Goal: Download file/media

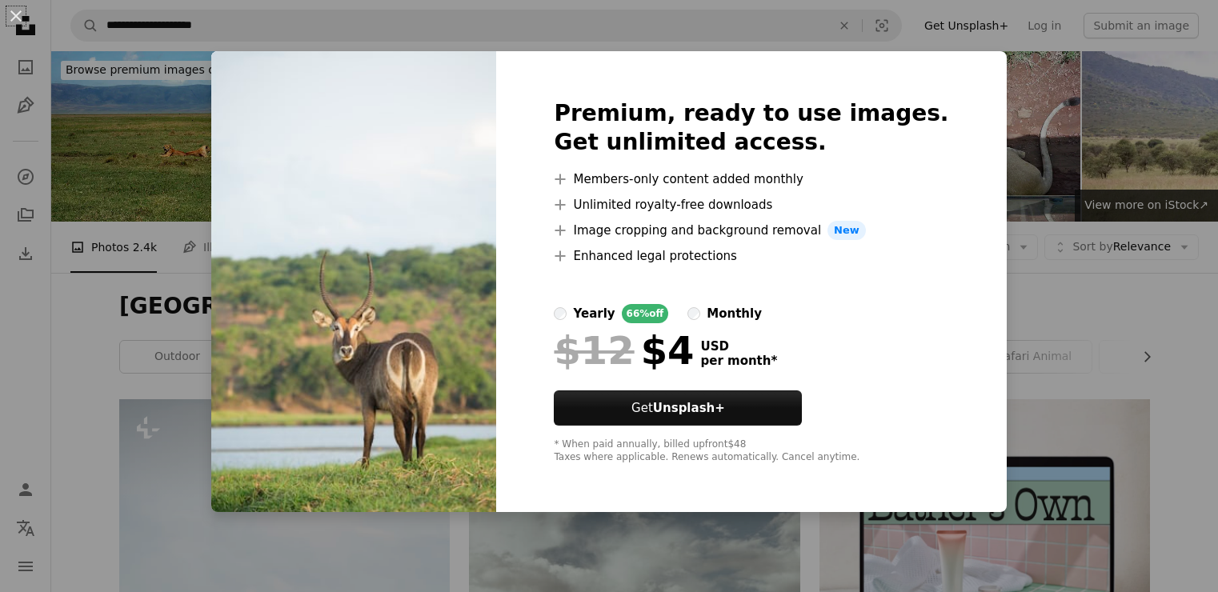
scroll to position [338, 0]
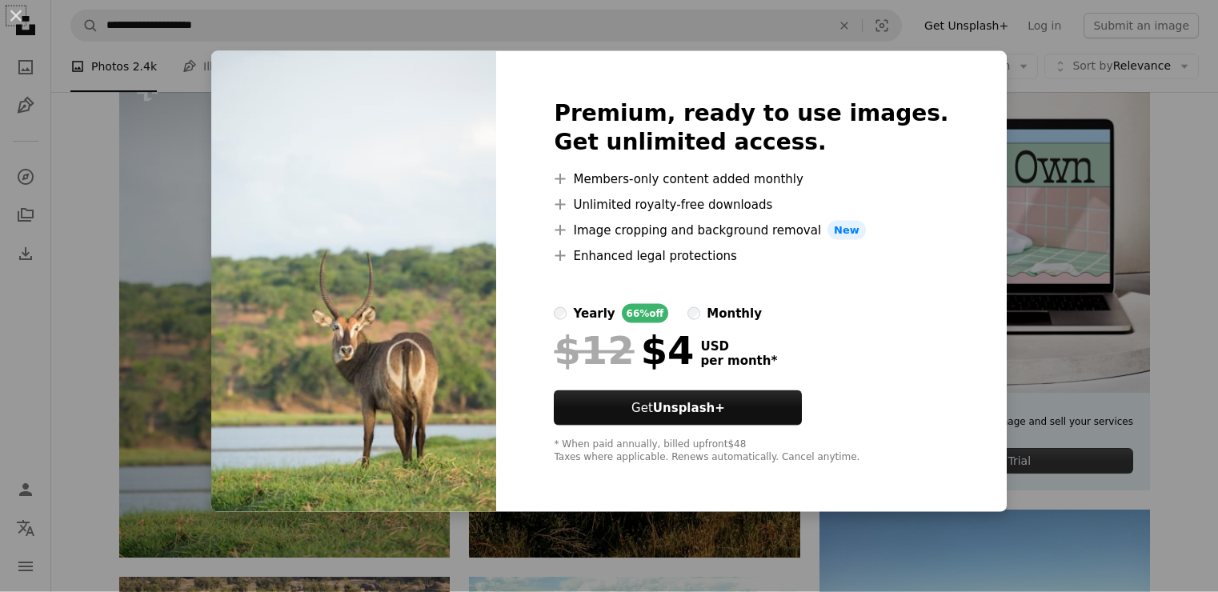
click at [173, 390] on div "An X shape Premium, ready to use images. Get unlimited access. A plus sign Memb…" at bounding box center [609, 296] width 1218 height 592
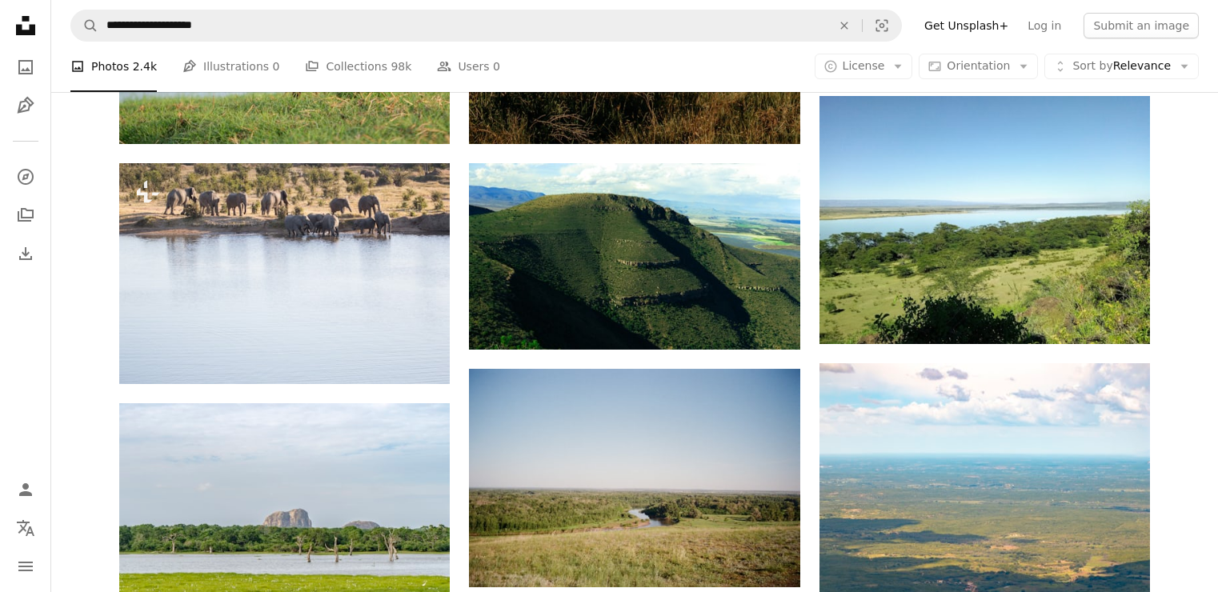
scroll to position [767, 0]
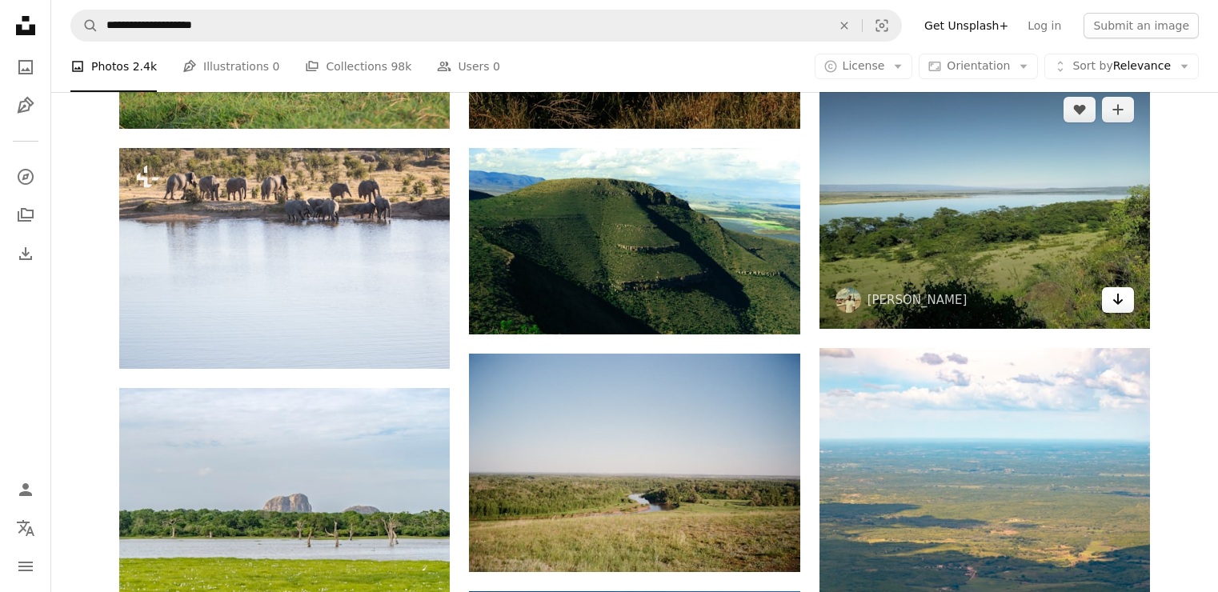
click at [1117, 303] on icon "Arrow pointing down" at bounding box center [1117, 299] width 13 height 19
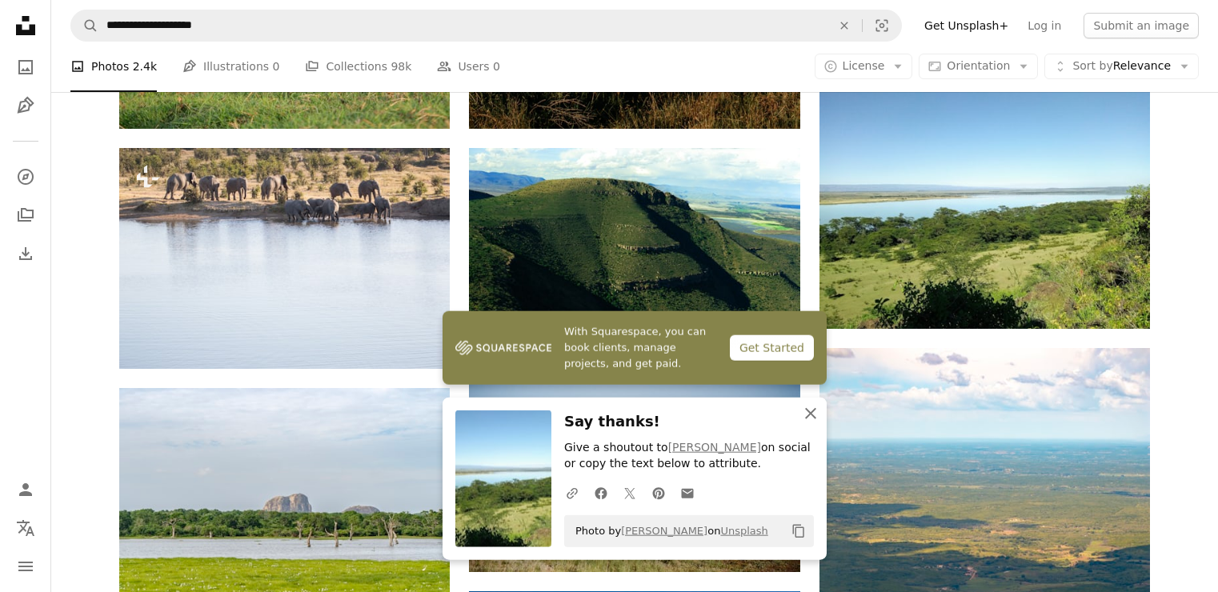
click at [811, 414] on icon "button" at bounding box center [810, 413] width 11 height 11
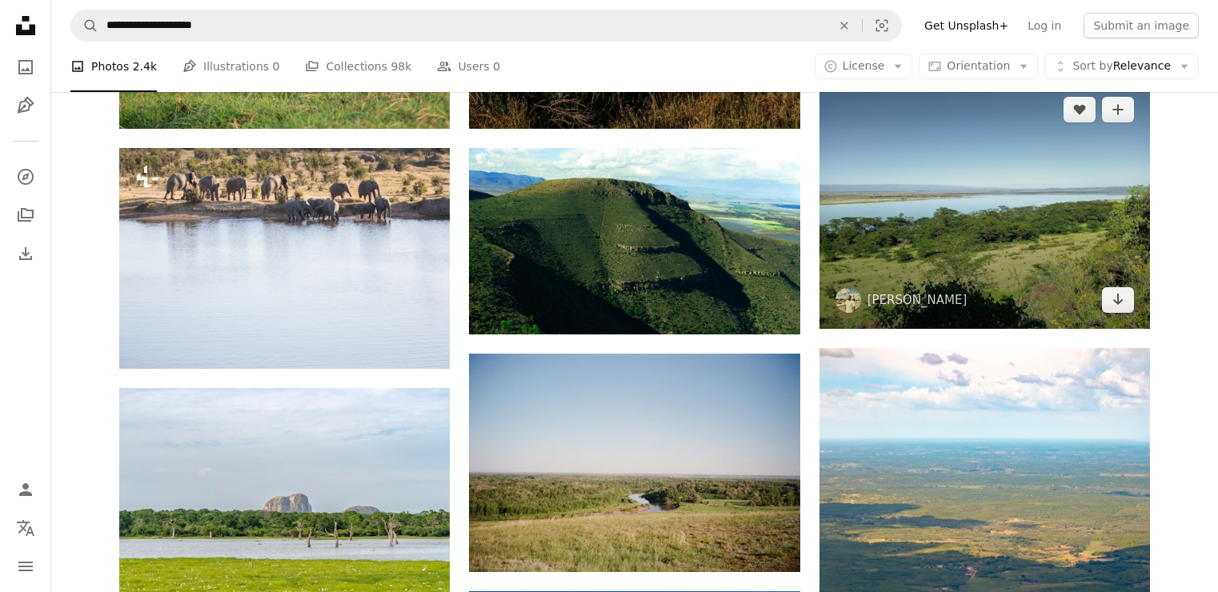
click at [931, 194] on img at bounding box center [984, 205] width 330 height 248
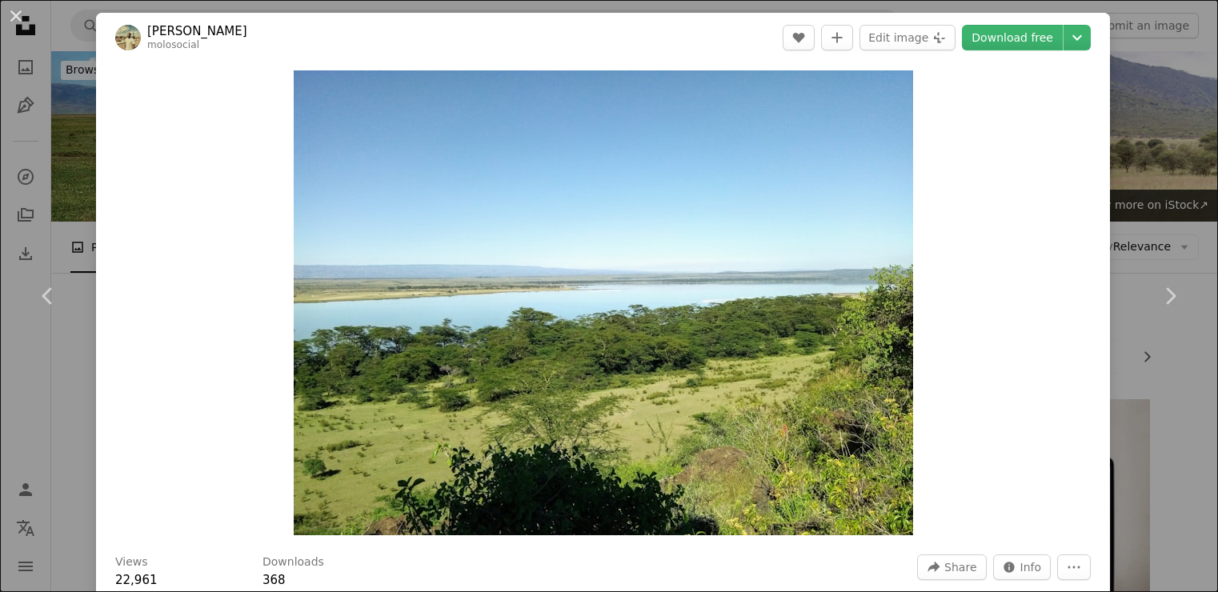
click at [134, 102] on div "Zoom in" at bounding box center [603, 302] width 1014 height 481
click at [79, 393] on div "An X shape Chevron left Chevron right [PERSON_NAME] molosocial A heart A plus s…" at bounding box center [609, 296] width 1218 height 592
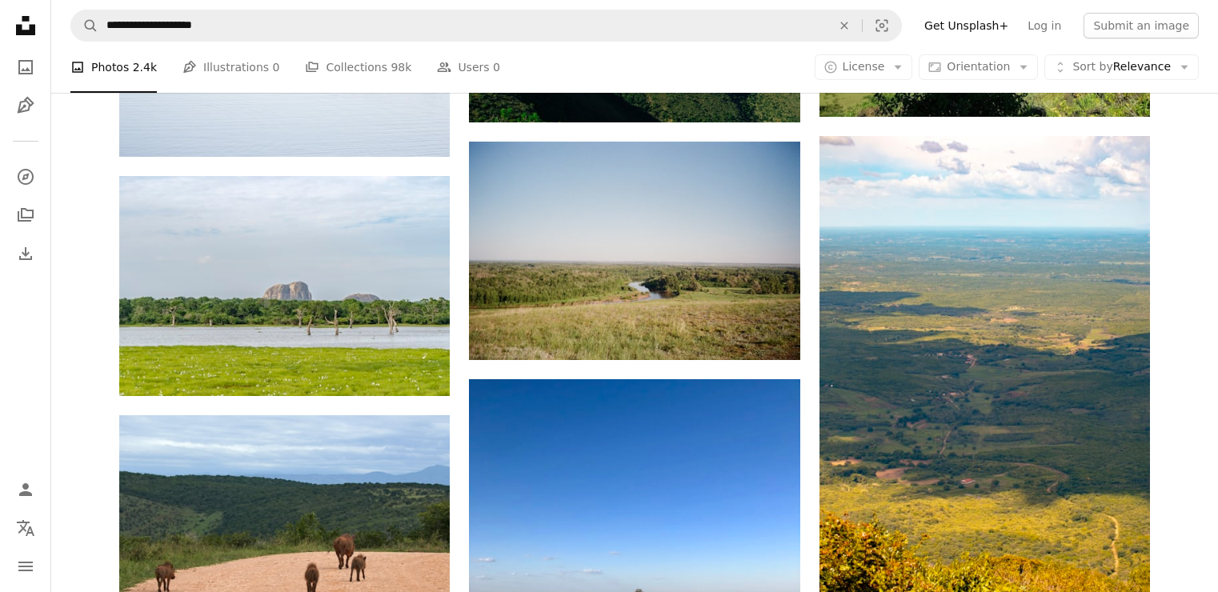
scroll to position [963, 0]
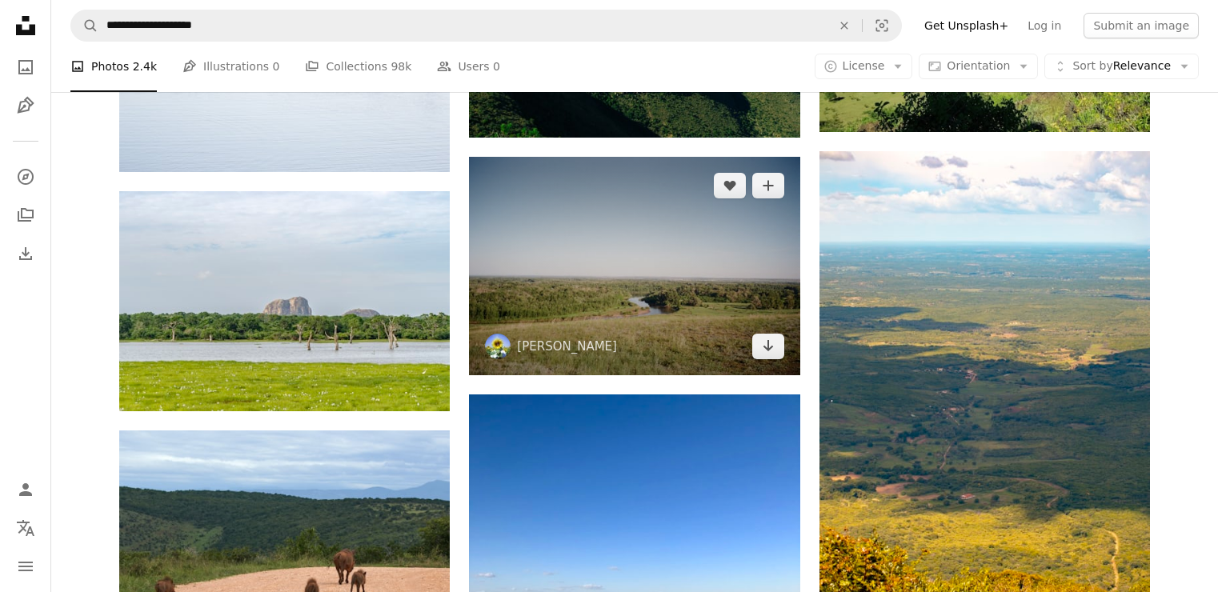
click at [599, 281] on img at bounding box center [634, 266] width 330 height 219
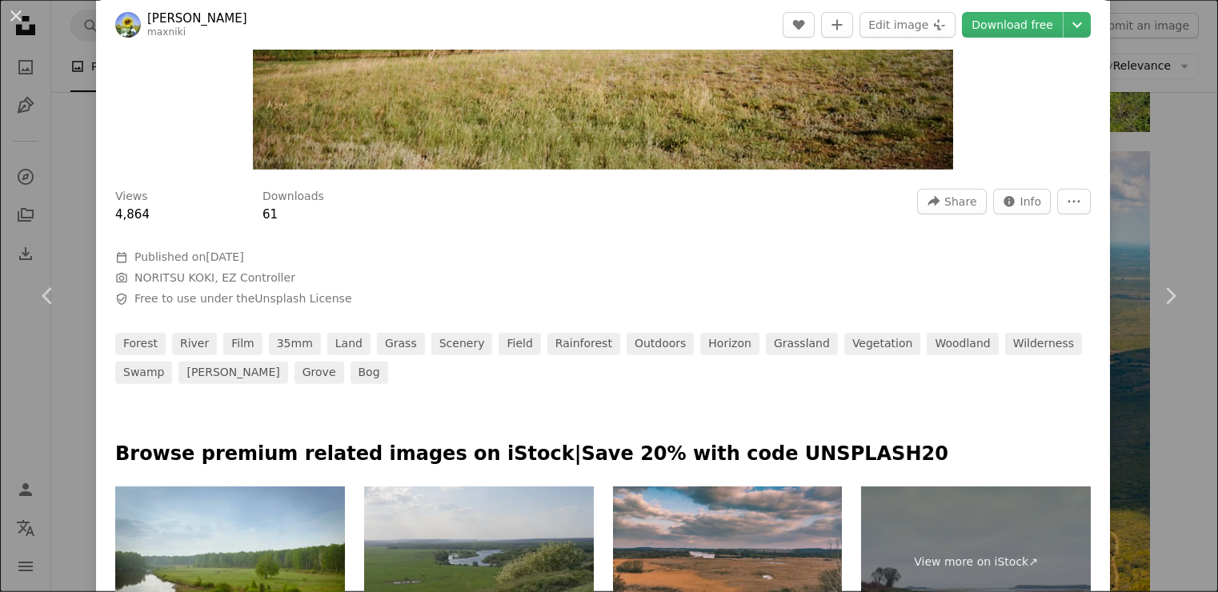
scroll to position [373, 0]
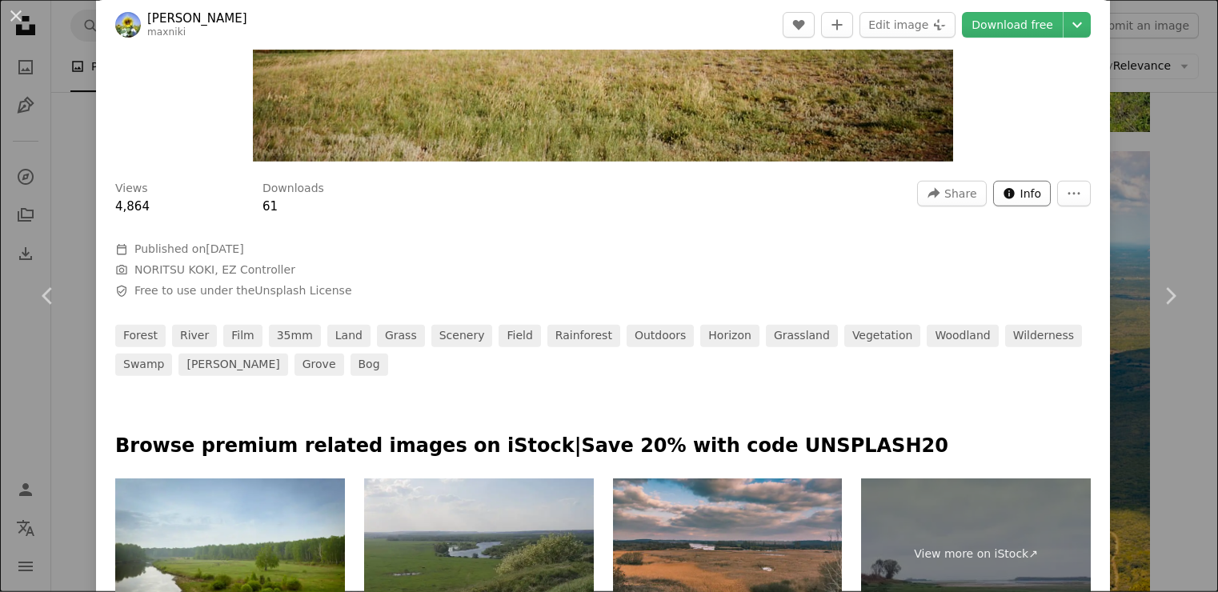
click at [1031, 195] on span "Info" at bounding box center [1031, 194] width 22 height 24
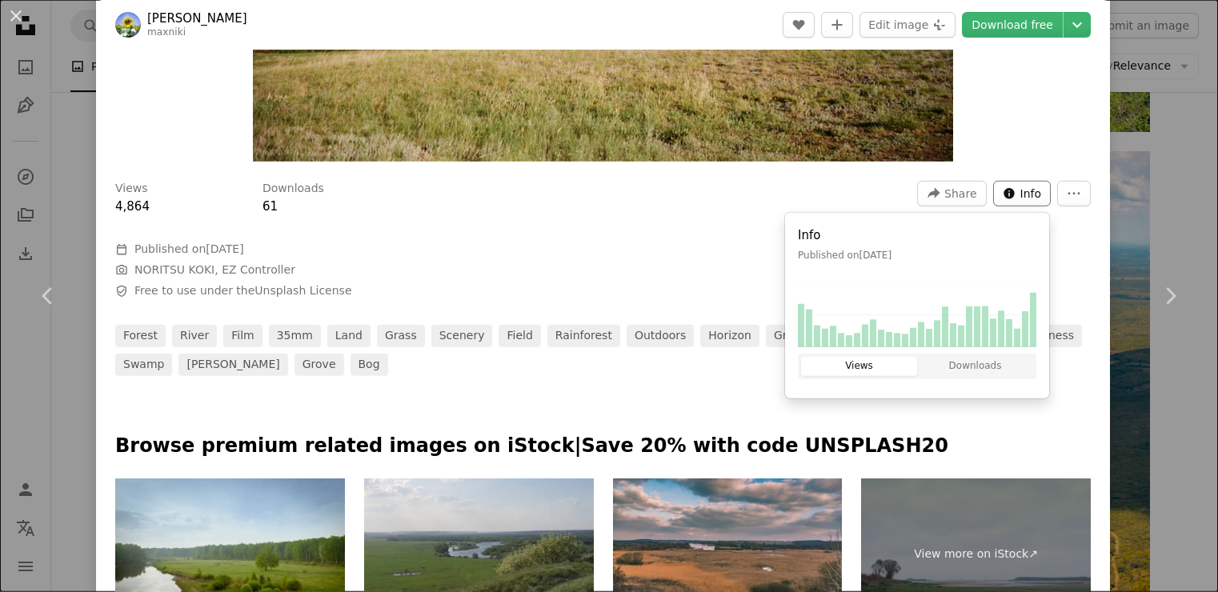
click at [1031, 195] on span "Info" at bounding box center [1031, 194] width 22 height 24
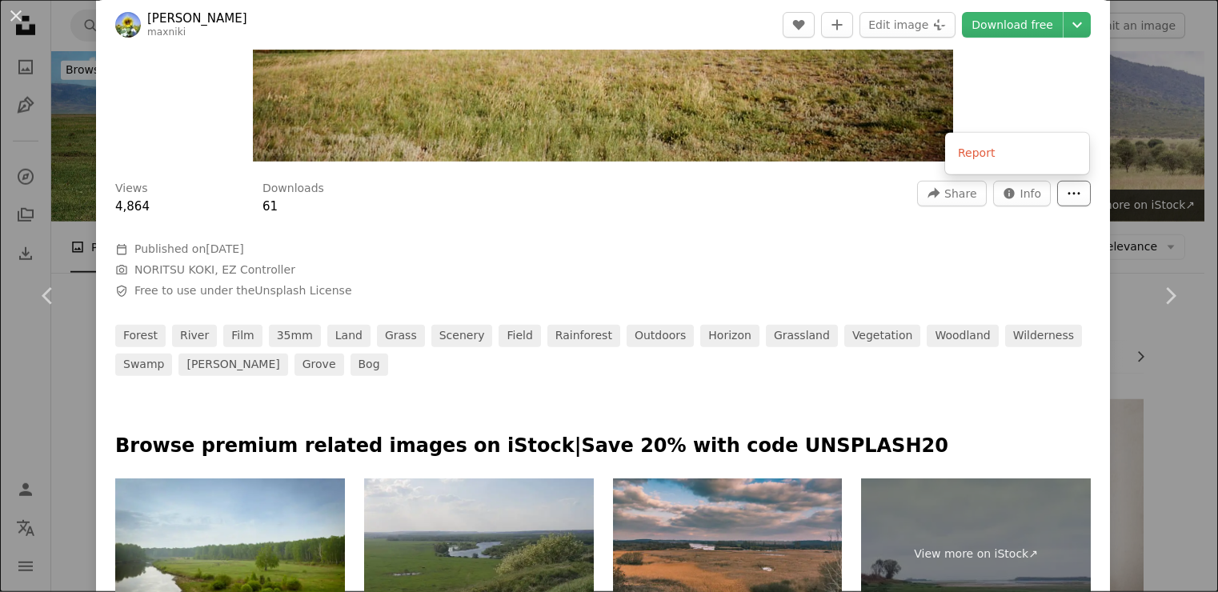
click at [1068, 198] on icon "More Actions" at bounding box center [1074, 193] width 14 height 14
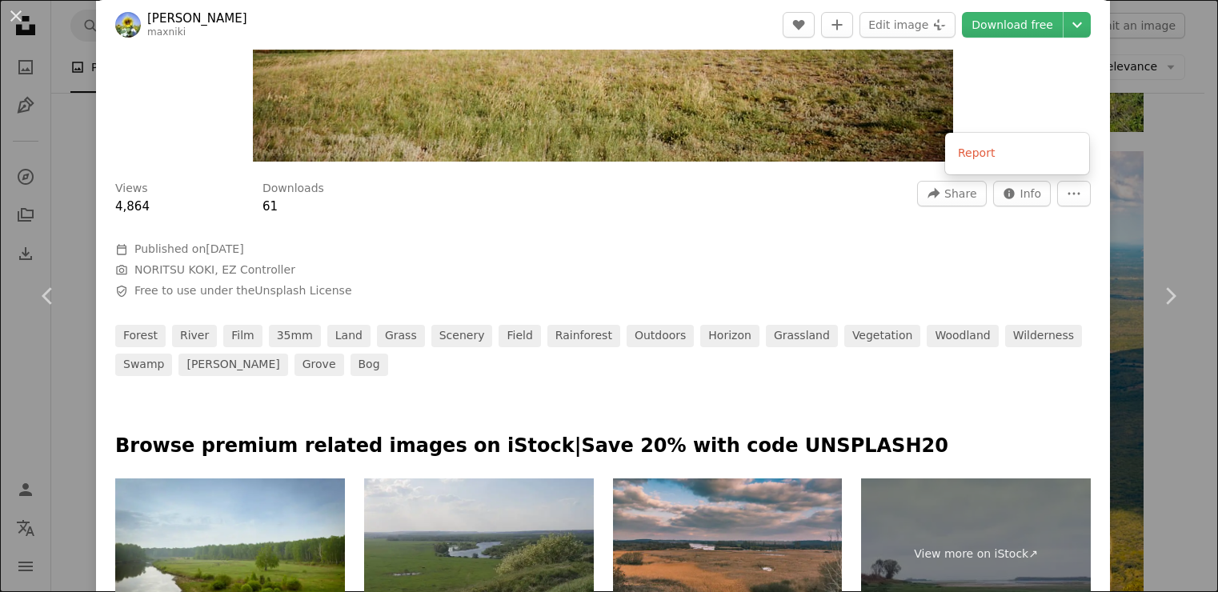
click at [1009, 82] on dialog "An X shape Chevron left Chevron right Maxim Nikiforov maxniki A heart A plus si…" at bounding box center [609, 296] width 1218 height 592
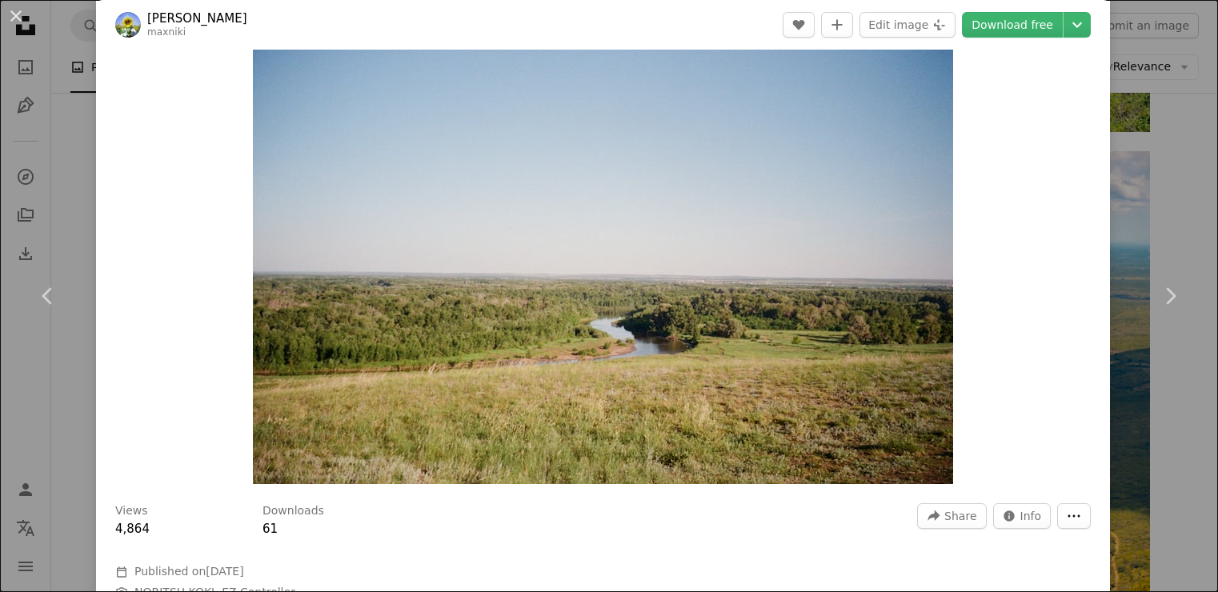
scroll to position [0, 0]
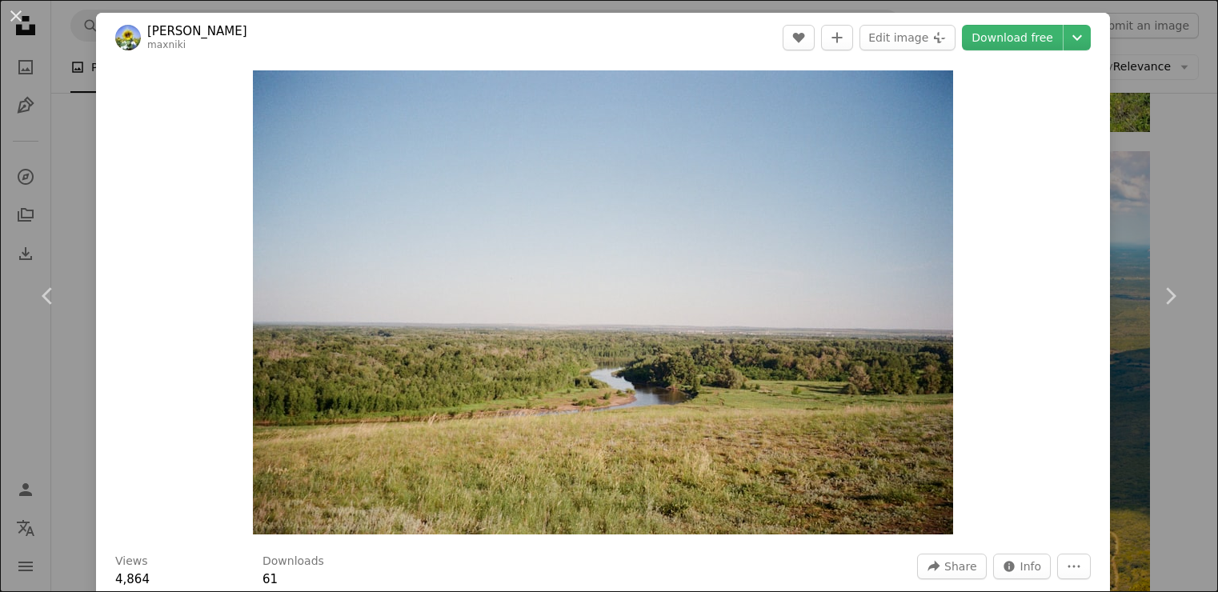
click at [78, 420] on div "An X shape Chevron left Chevron right Maxim Nikiforov maxniki A heart A plus si…" at bounding box center [609, 296] width 1218 height 592
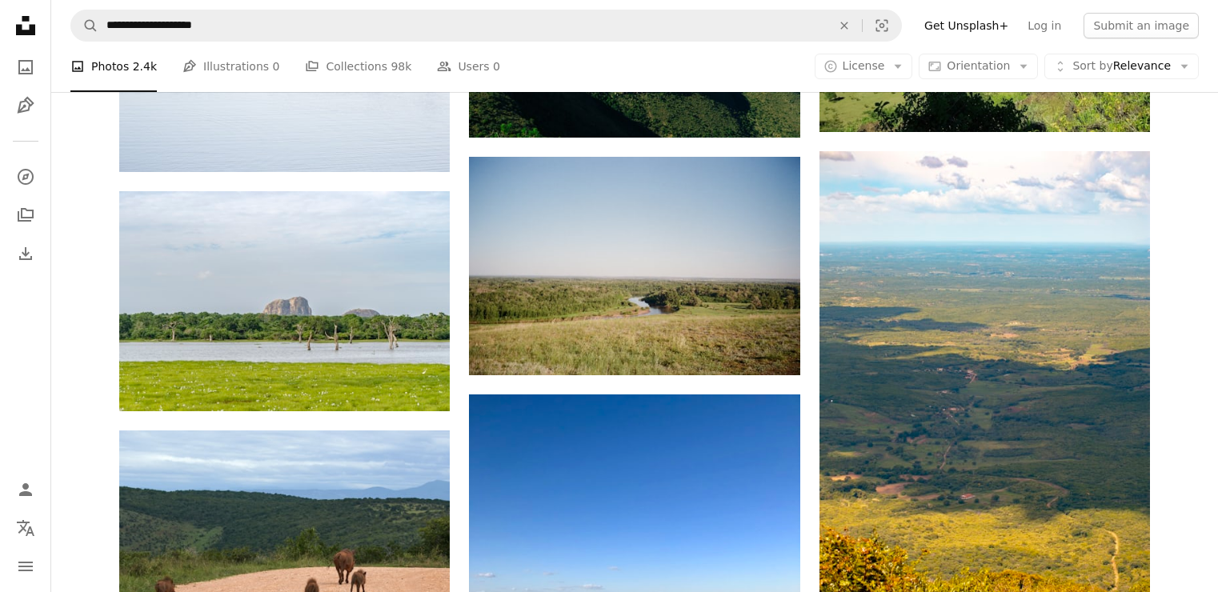
scroll to position [1352, 0]
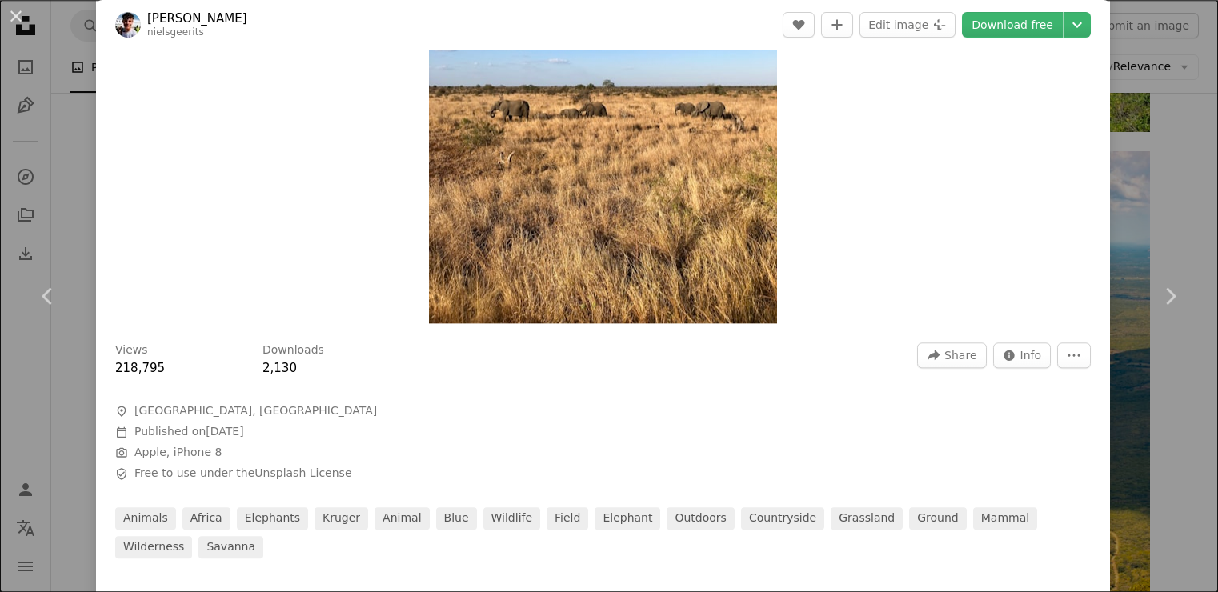
scroll to position [216, 0]
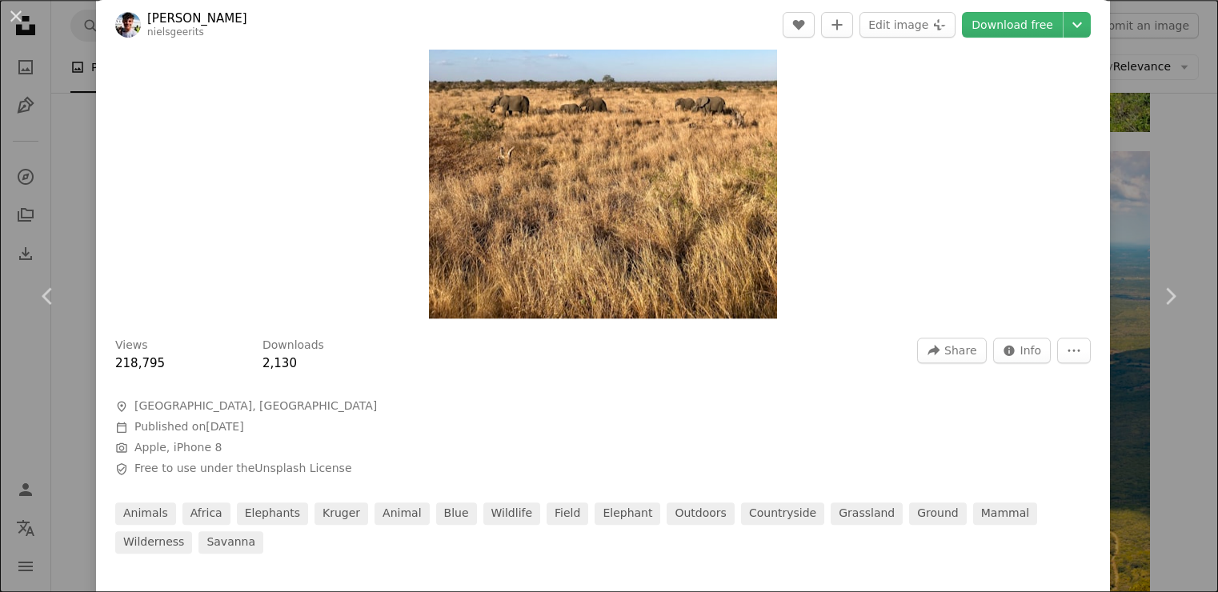
click at [74, 148] on div "An X shape Chevron left Chevron right [PERSON_NAME] nielsgeerits A heart A plus…" at bounding box center [609, 296] width 1218 height 592
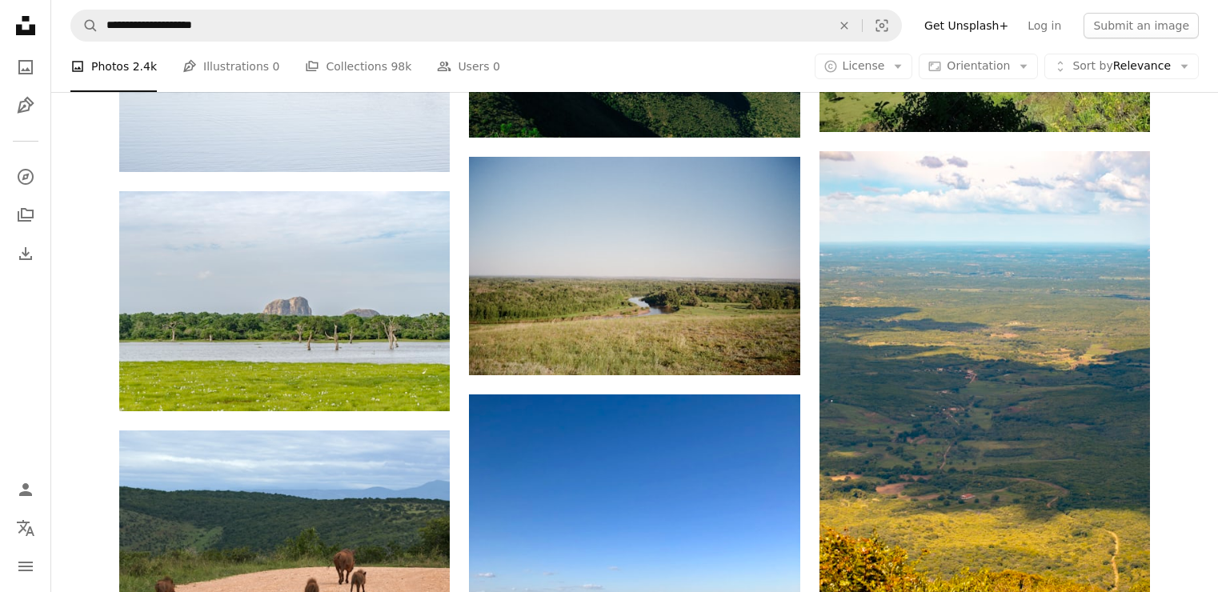
scroll to position [2245, 0]
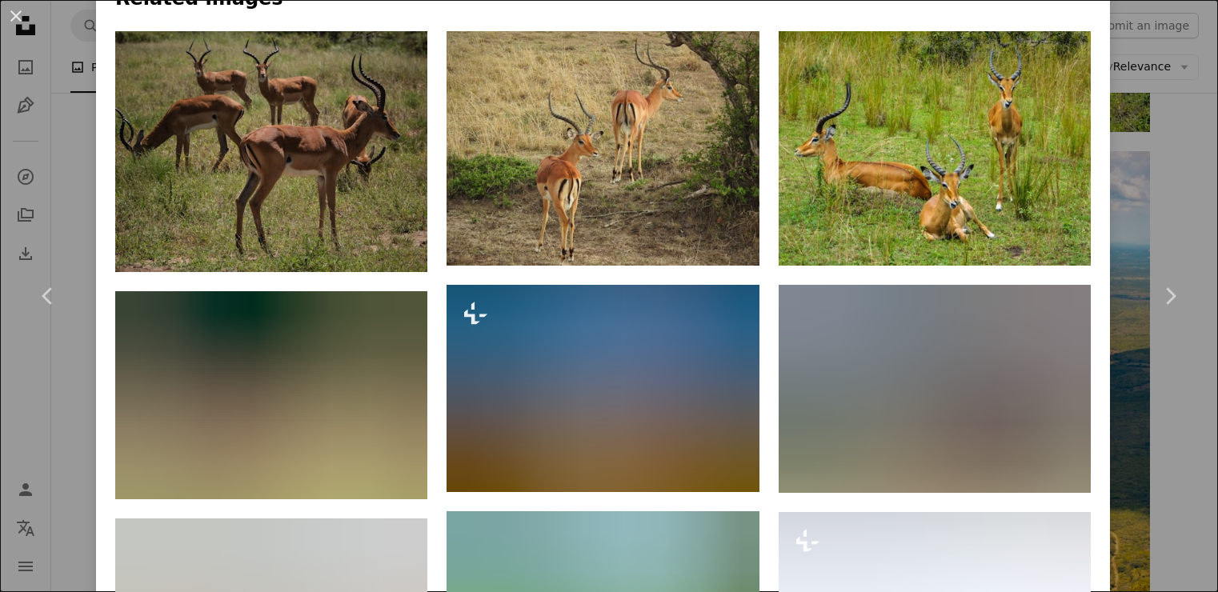
scroll to position [1069, 0]
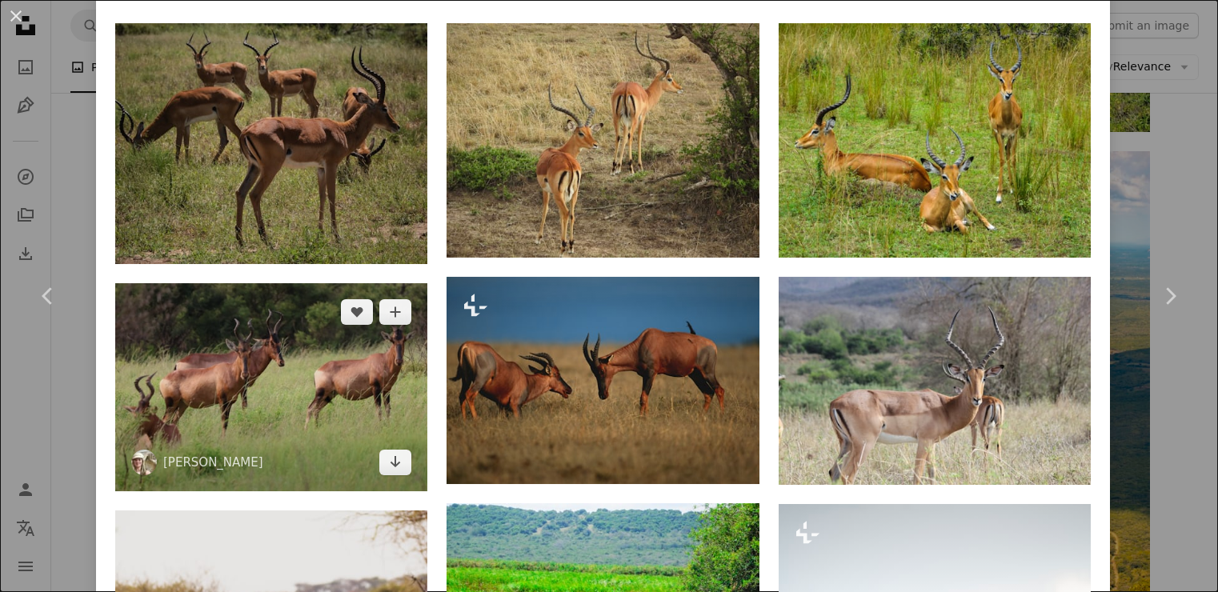
click at [296, 414] on img at bounding box center [271, 387] width 312 height 208
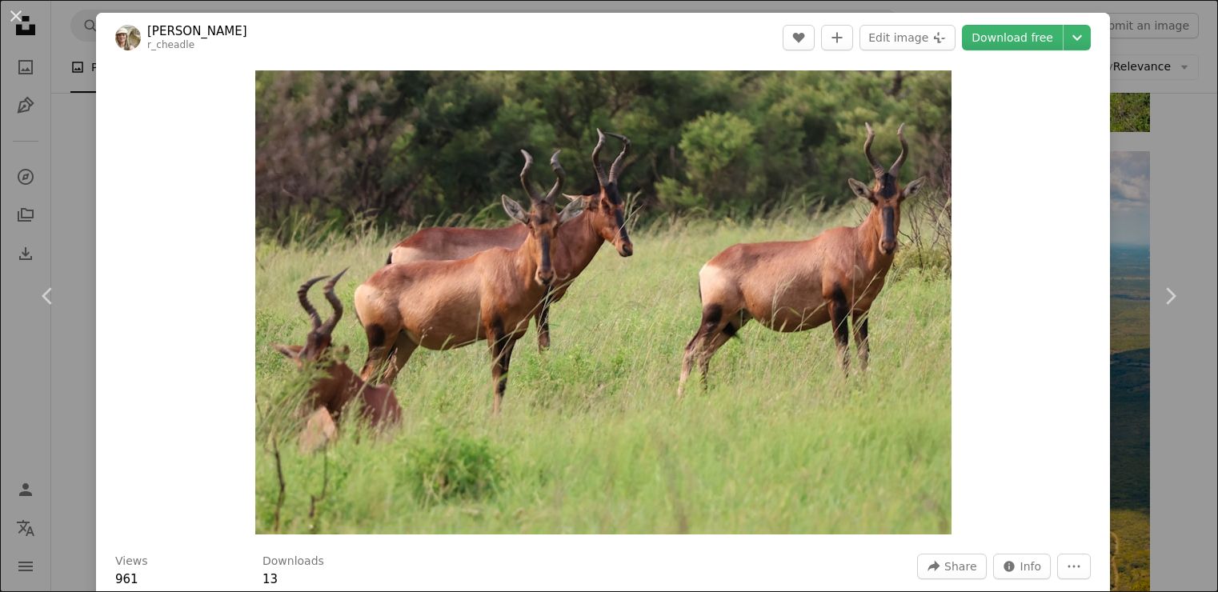
click at [1172, 151] on div "An X shape Chevron left Chevron right [PERSON_NAME] r_cheadle A heart A plus si…" at bounding box center [609, 296] width 1218 height 592
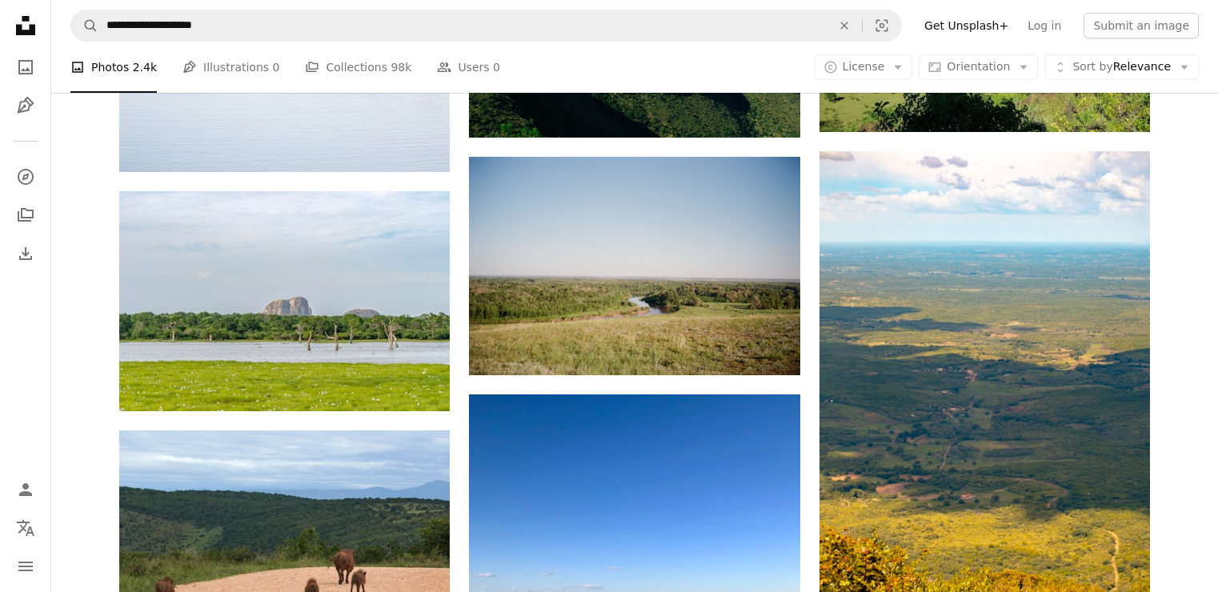
scroll to position [4535, 0]
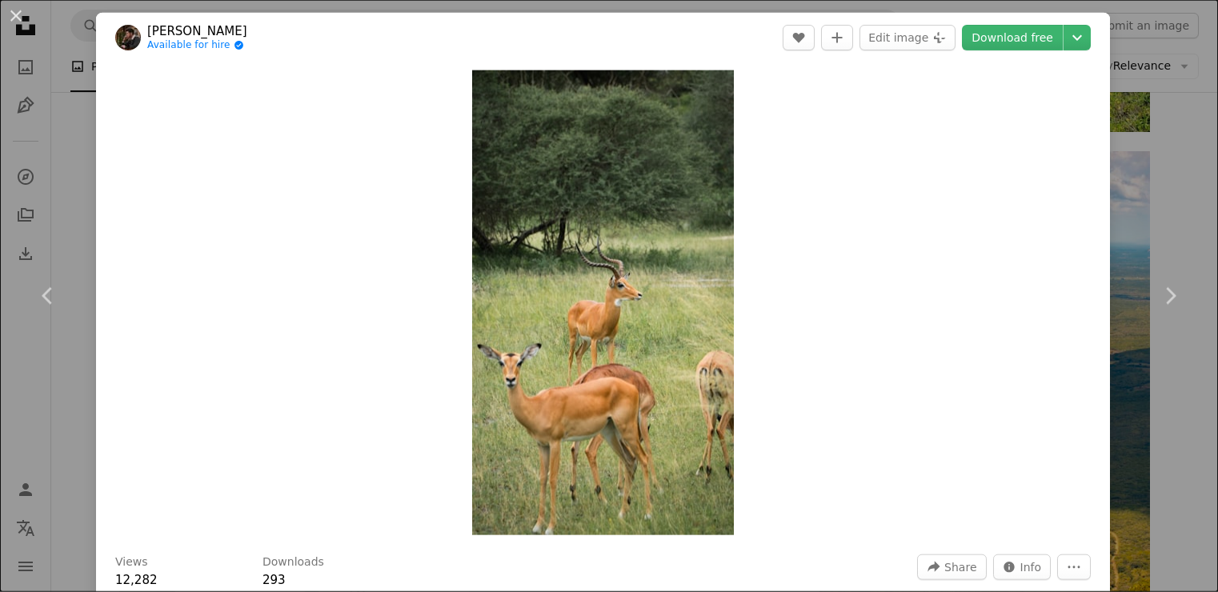
click at [1191, 170] on div "An X shape Chevron left Chevron right Bart van der Lugt Available for hire A ch…" at bounding box center [609, 296] width 1218 height 592
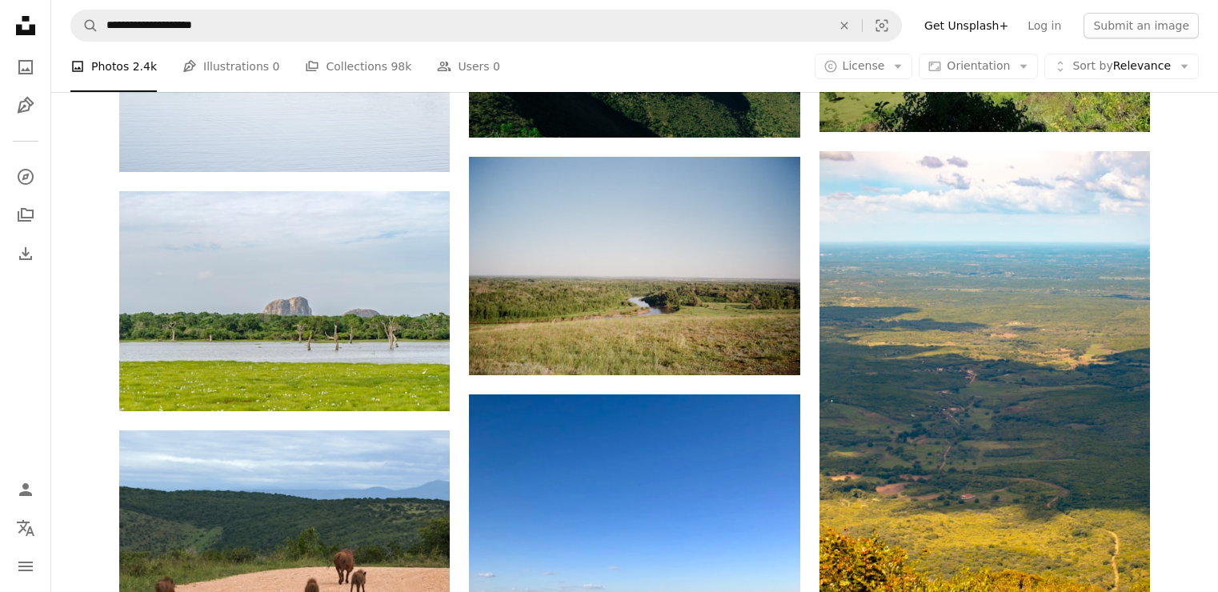
scroll to position [6949, 0]
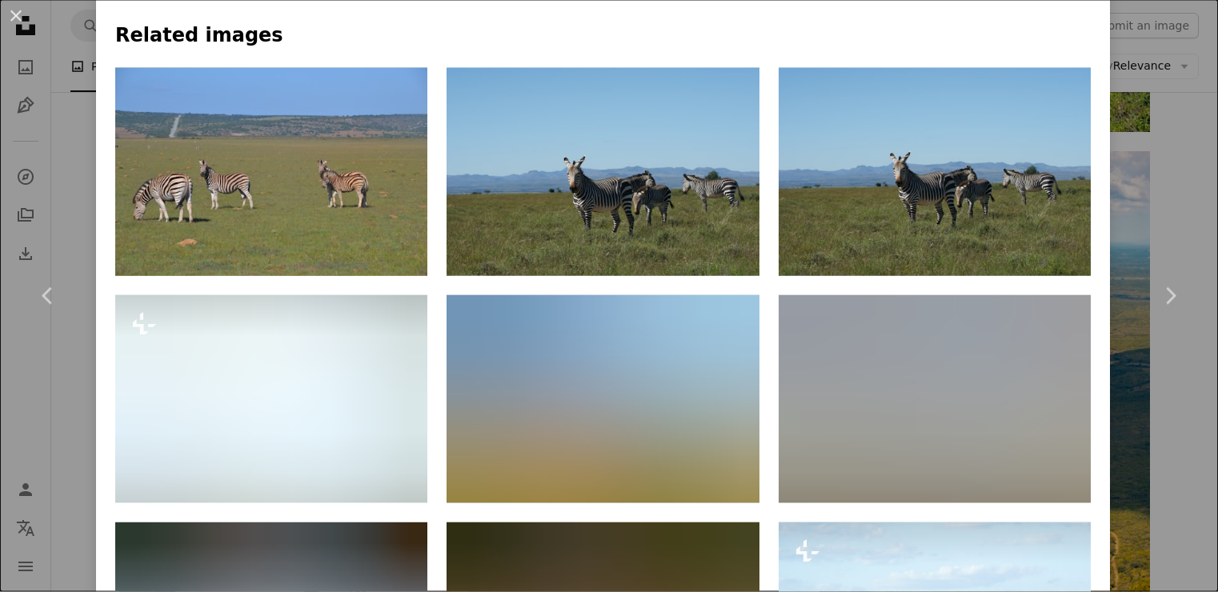
scroll to position [1137, 0]
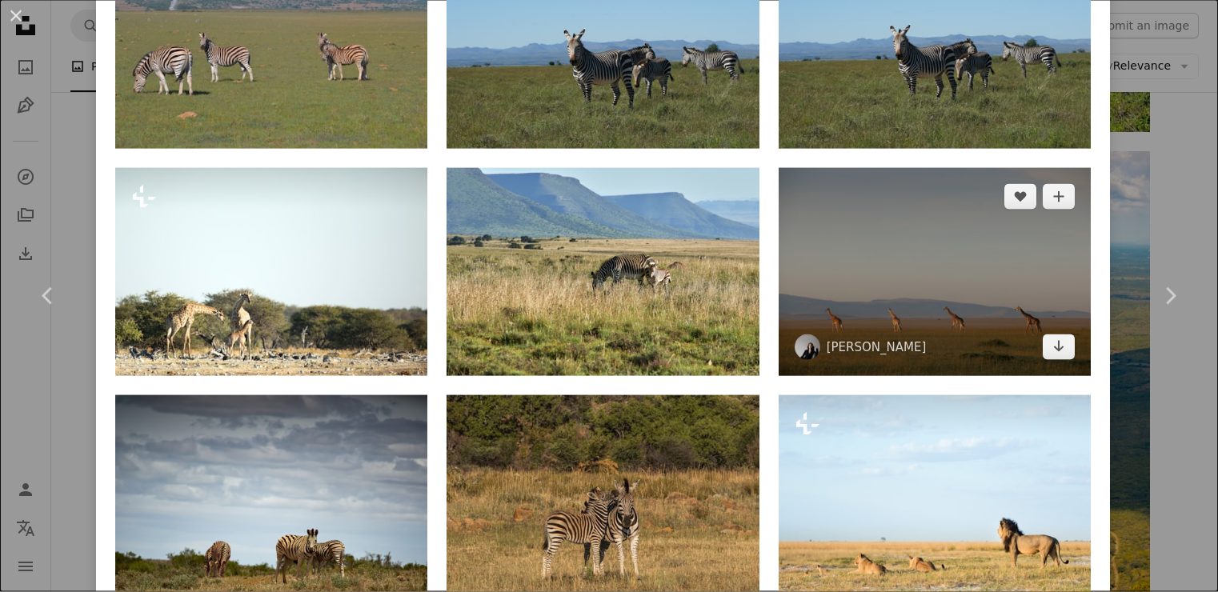
click at [913, 277] on img at bounding box center [935, 272] width 312 height 208
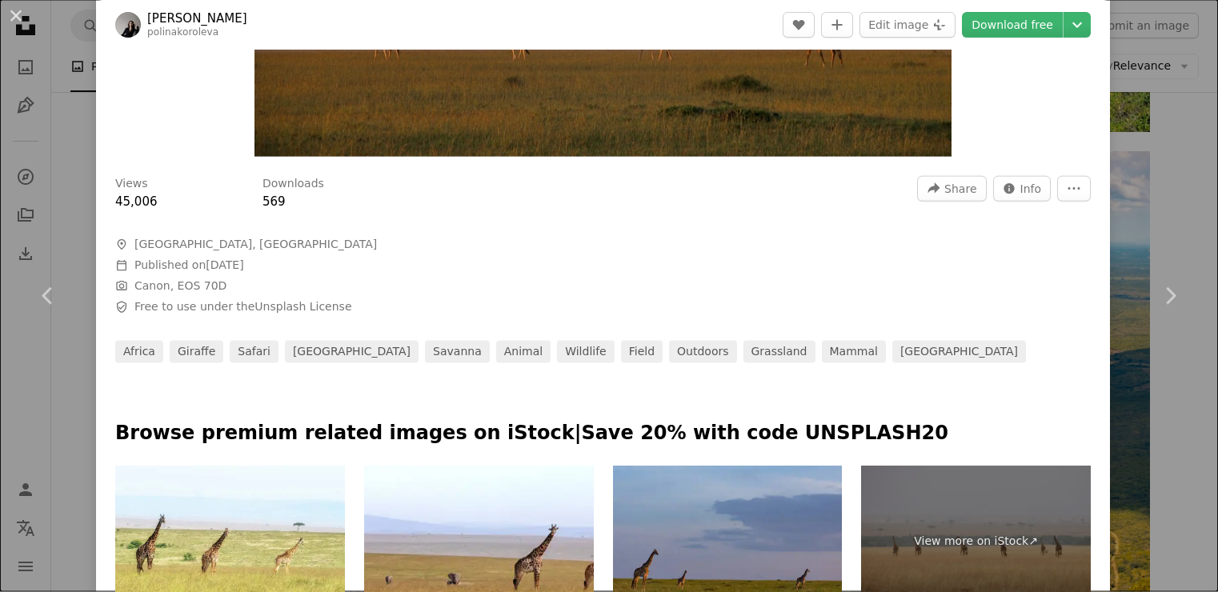
scroll to position [361, 0]
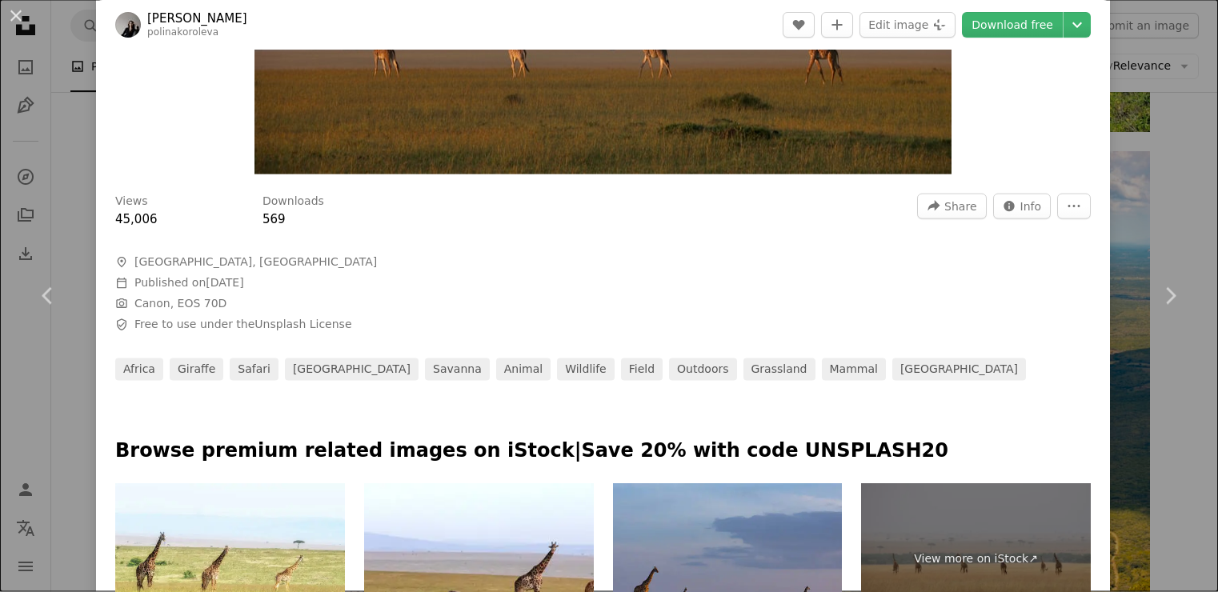
click at [1180, 124] on div "An X shape Chevron left Chevron right [PERSON_NAME] polinakoroleva A heart A pl…" at bounding box center [609, 296] width 1218 height 592
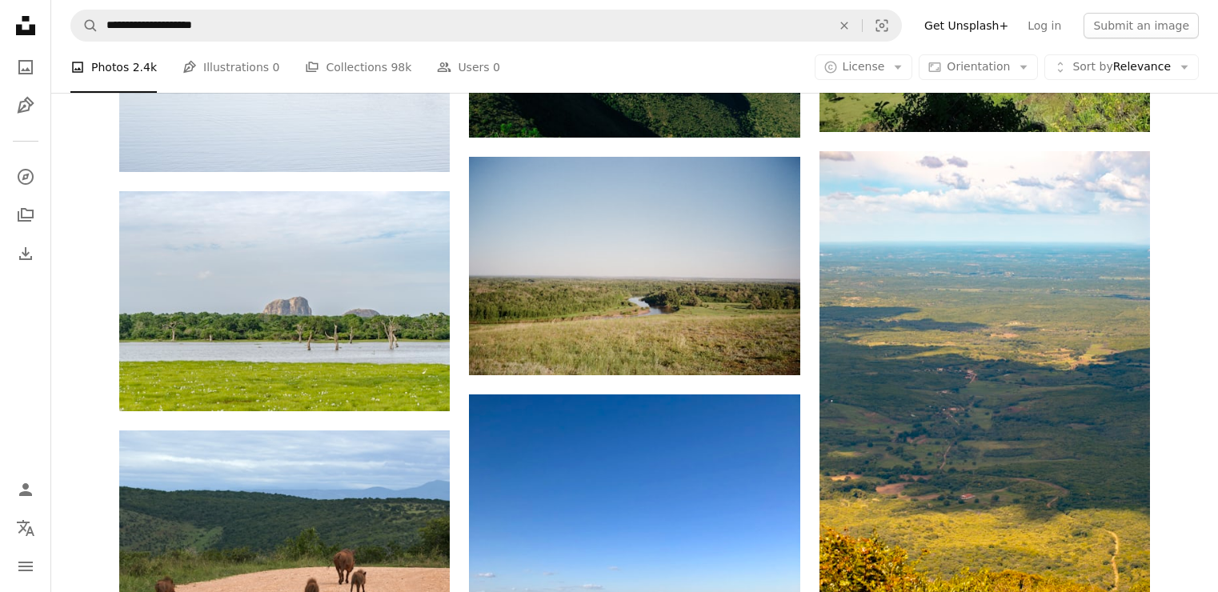
scroll to position [843, 0]
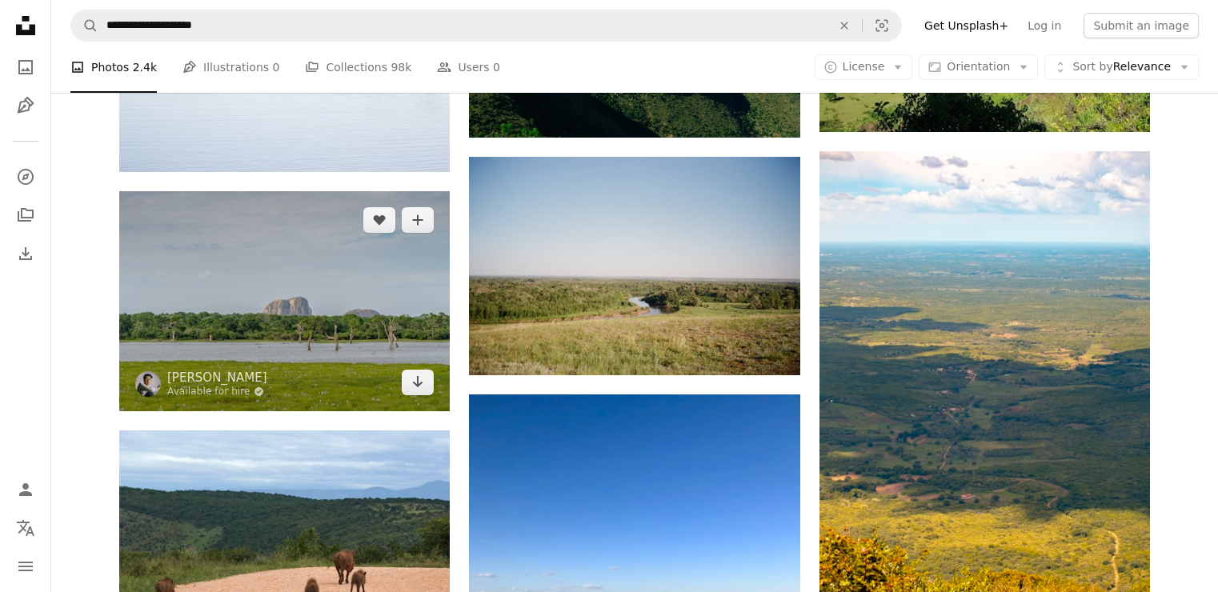
click at [306, 411] on img at bounding box center [284, 301] width 330 height 220
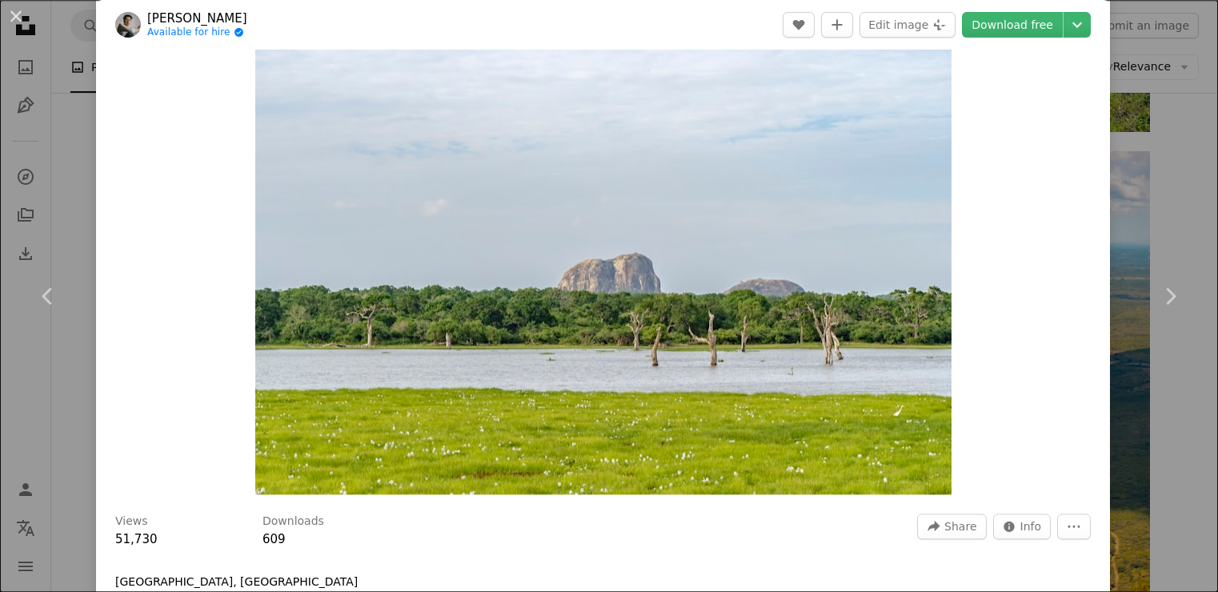
scroll to position [33, 0]
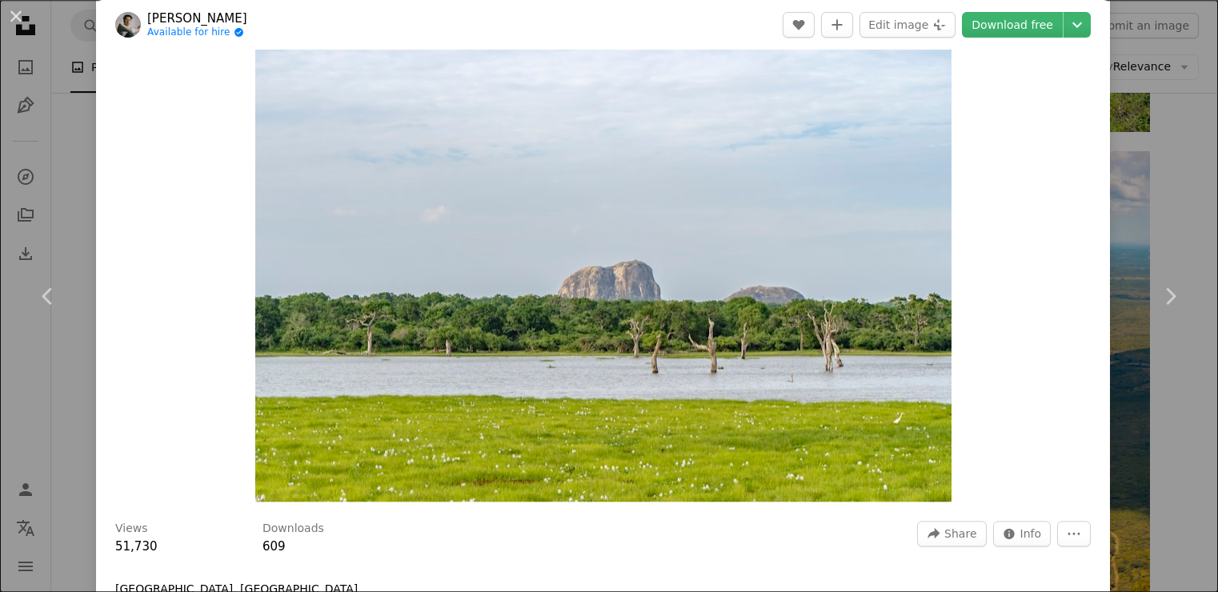
click at [1178, 160] on div "An X shape Chevron left Chevron right [PERSON_NAME] Available for hire A checkm…" at bounding box center [609, 296] width 1218 height 592
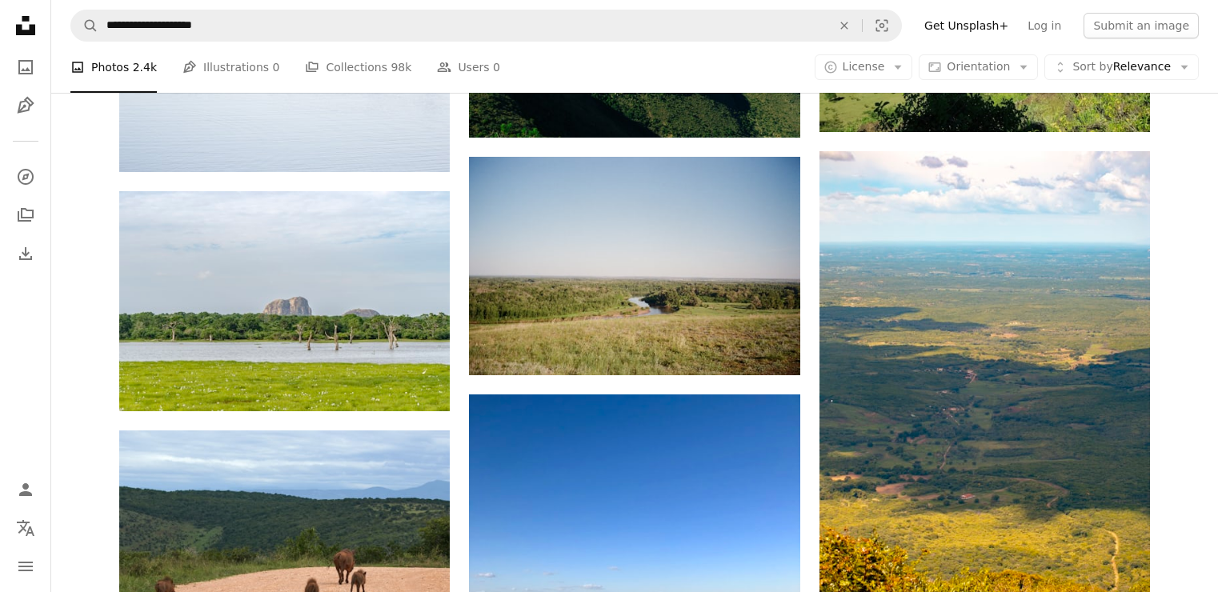
scroll to position [1348, 0]
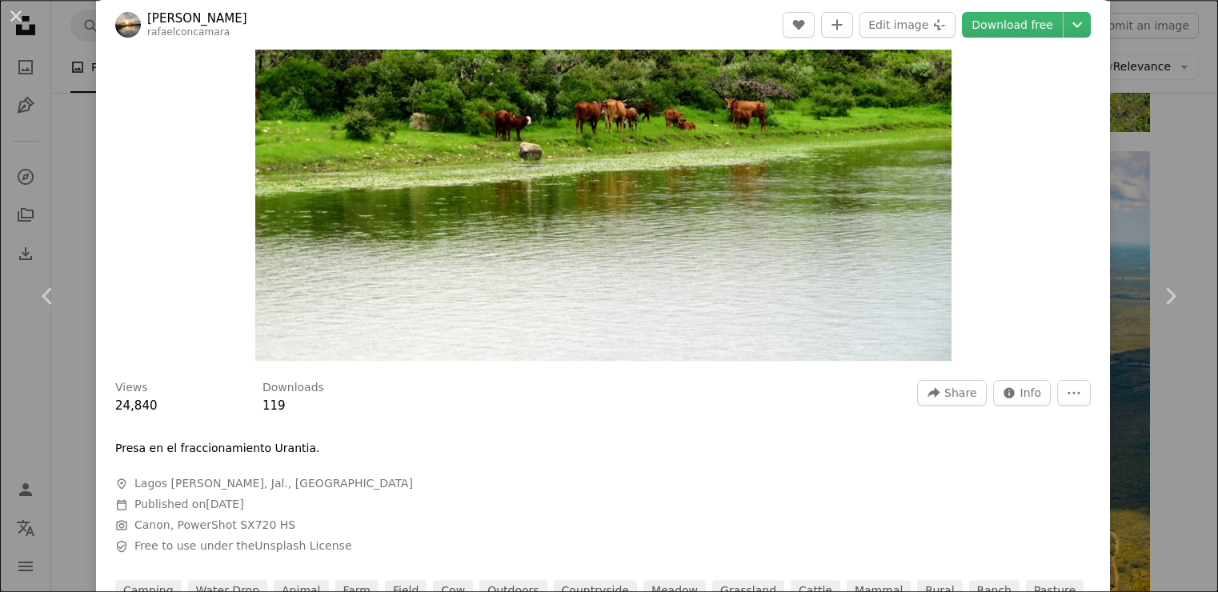
scroll to position [195, 0]
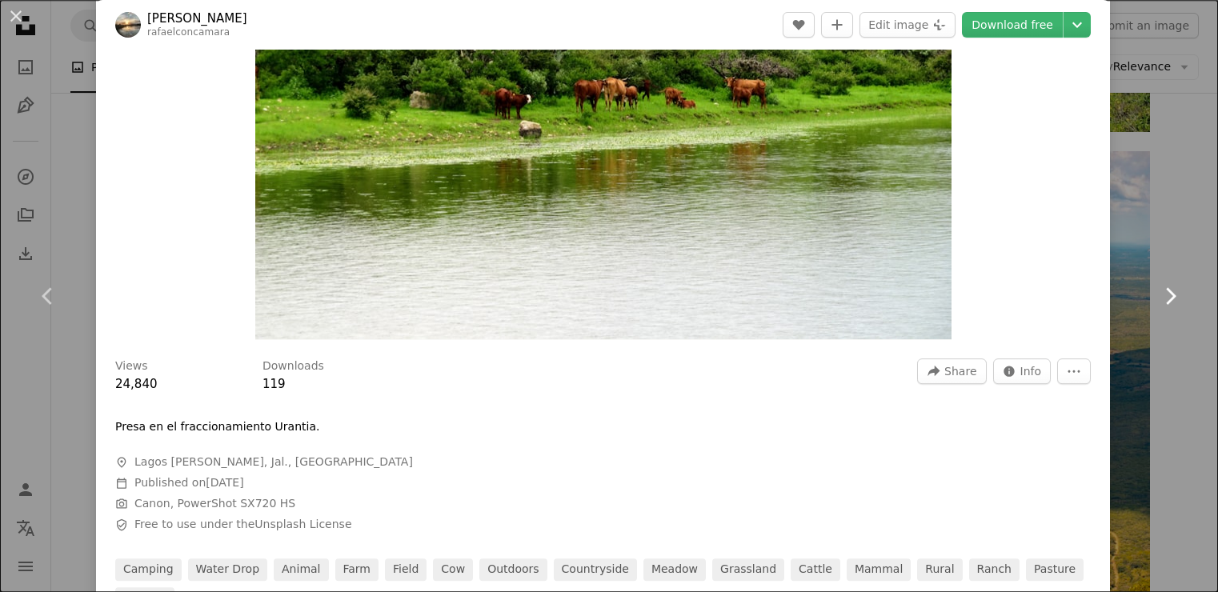
click at [1176, 226] on link "Chevron right" at bounding box center [1170, 296] width 96 height 154
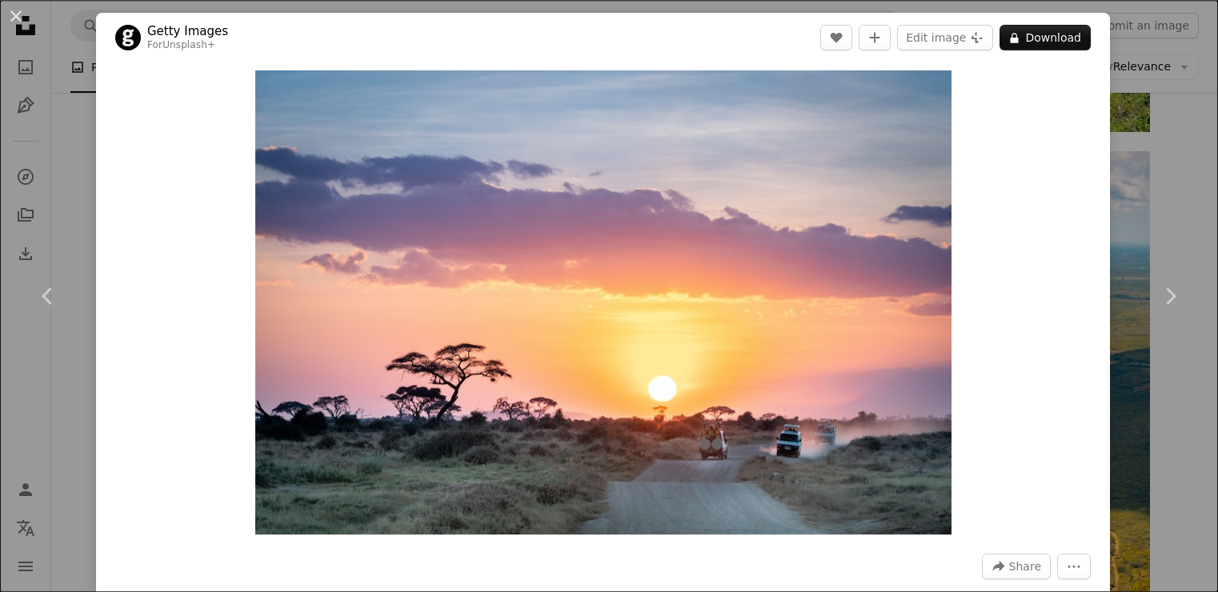
click at [1170, 117] on div "An X shape Chevron left Chevron right Getty Images For Unsplash+ A heart A plus…" at bounding box center [609, 296] width 1218 height 592
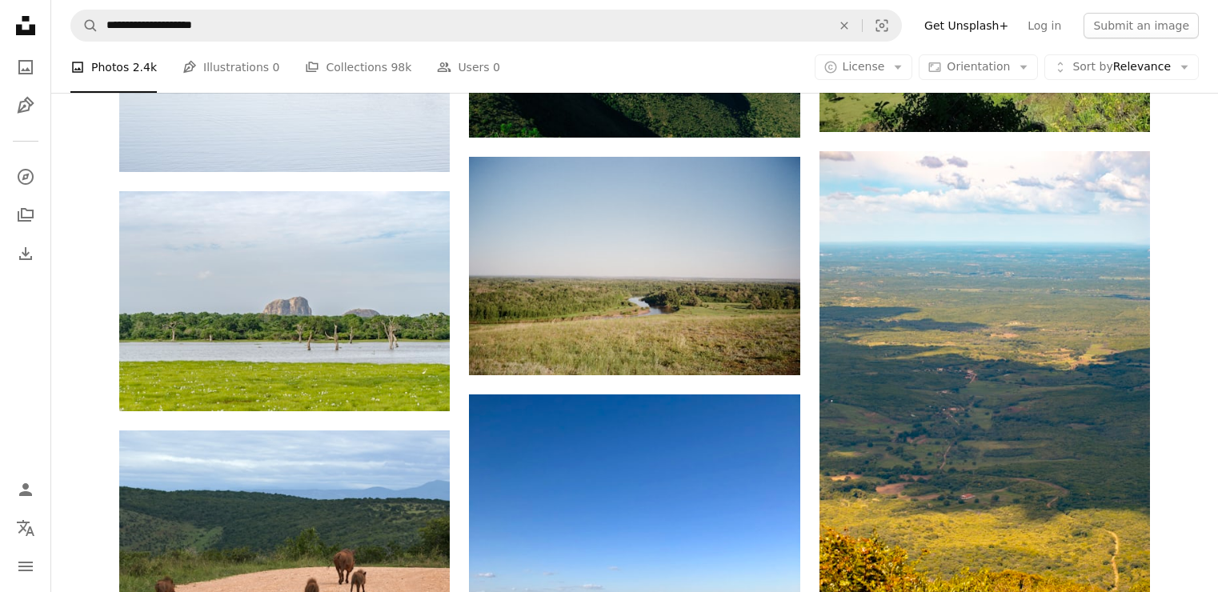
scroll to position [1474, 0]
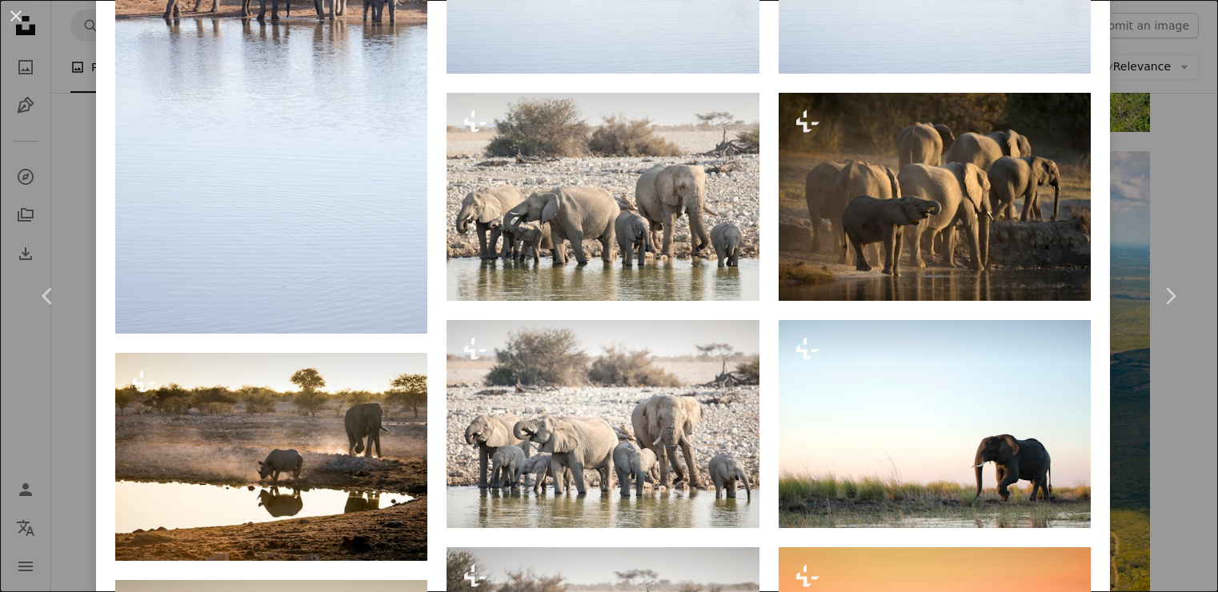
scroll to position [1265, 0]
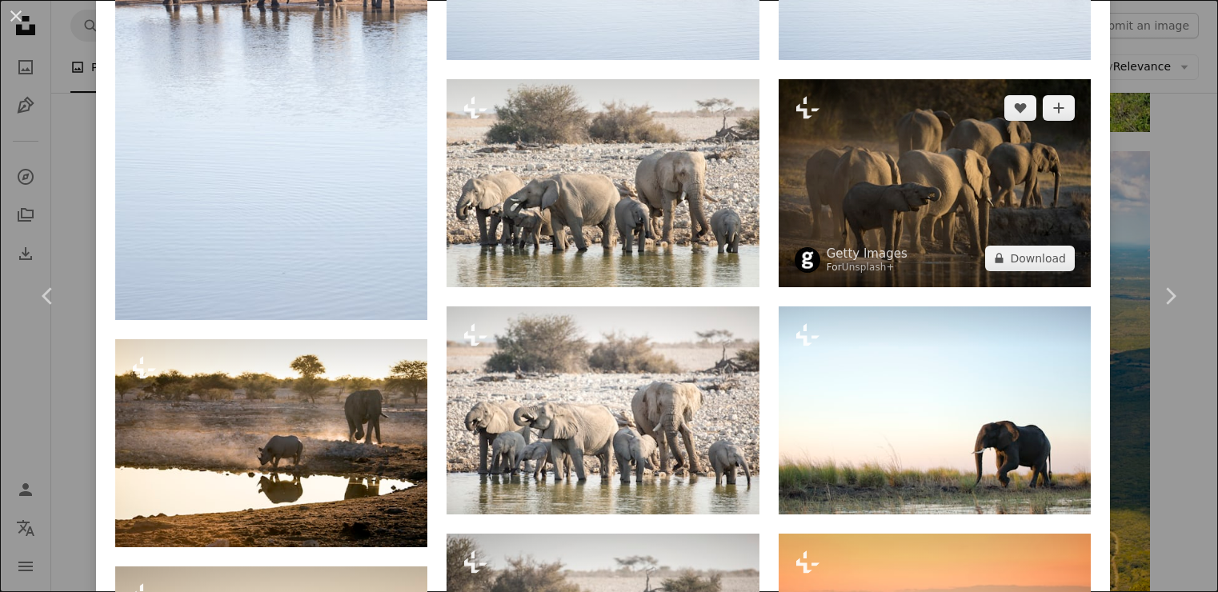
click at [963, 194] on img at bounding box center [935, 183] width 312 height 208
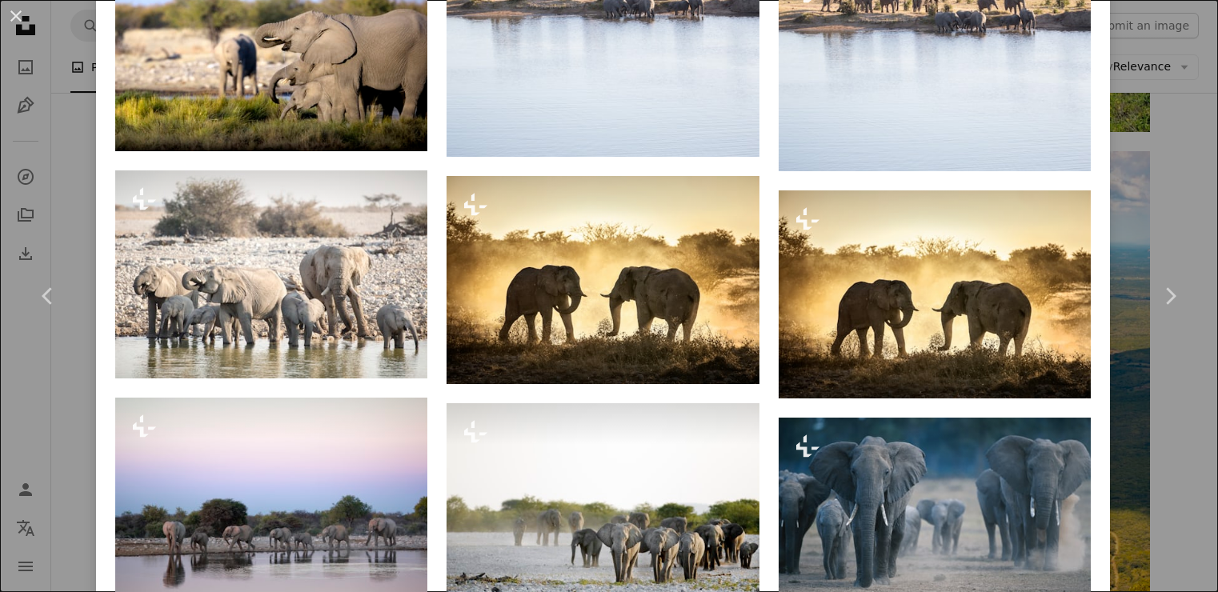
scroll to position [2406, 0]
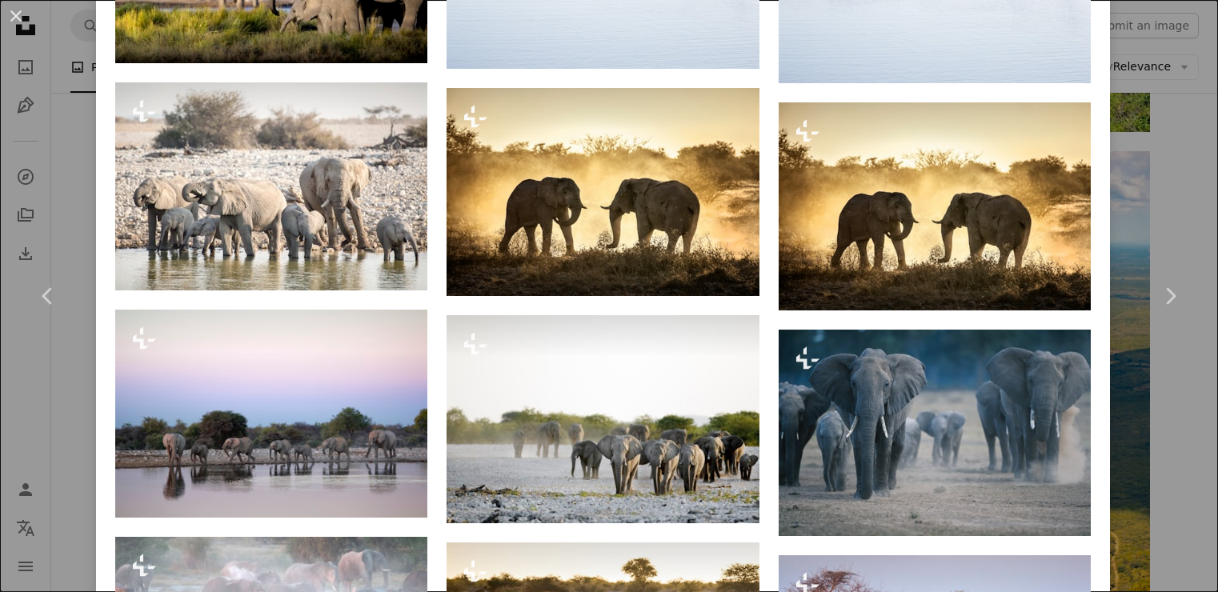
click at [1187, 146] on div "An X shape Chevron left Chevron right Getty Images For Unsplash+ A heart A plus…" at bounding box center [609, 296] width 1218 height 592
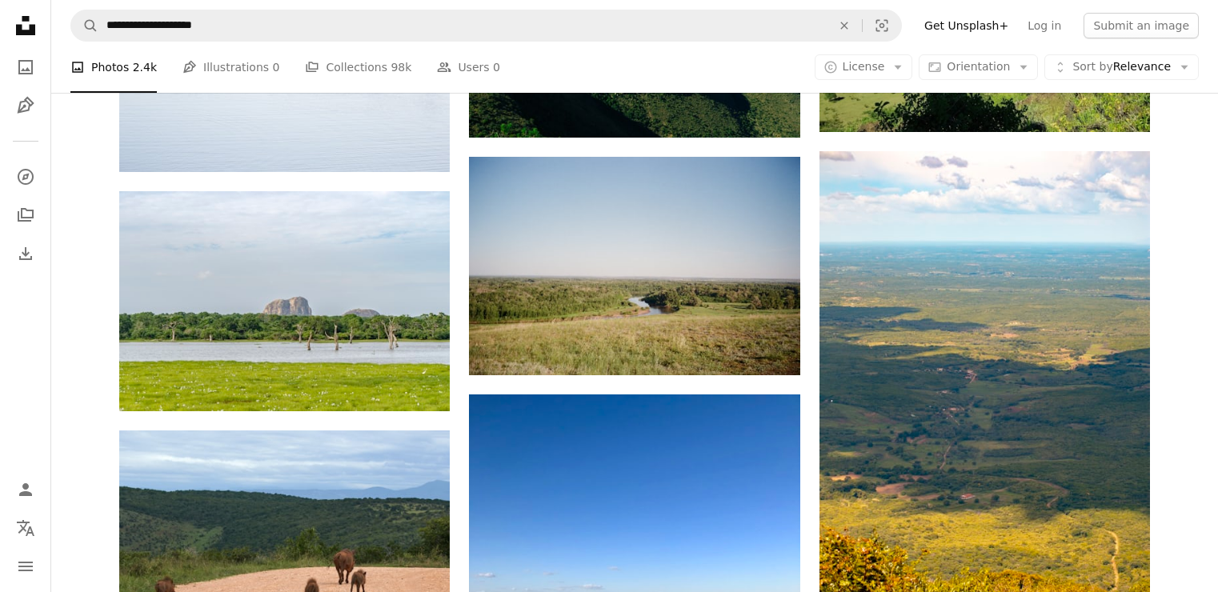
scroll to position [631, 0]
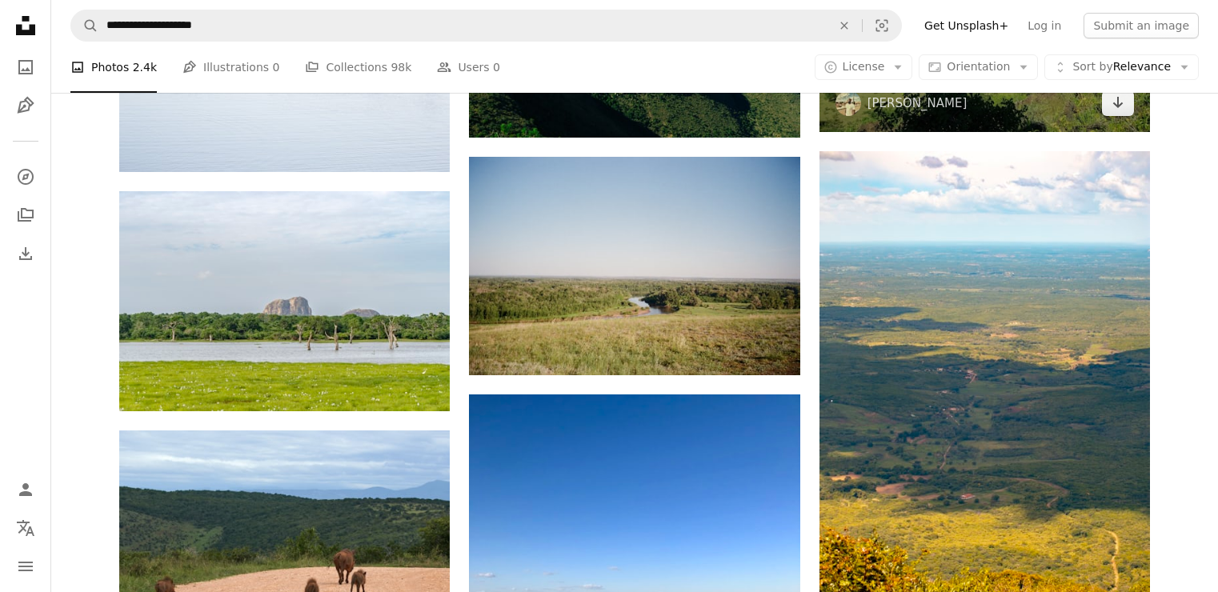
click at [1022, 132] on img at bounding box center [984, 8] width 330 height 248
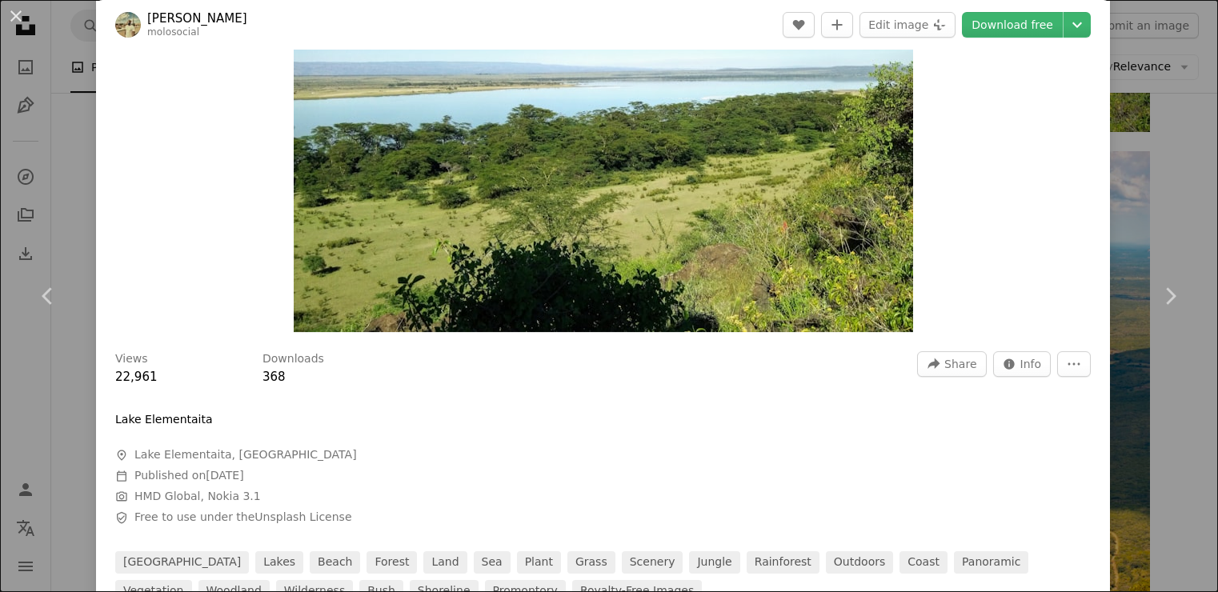
scroll to position [224, 0]
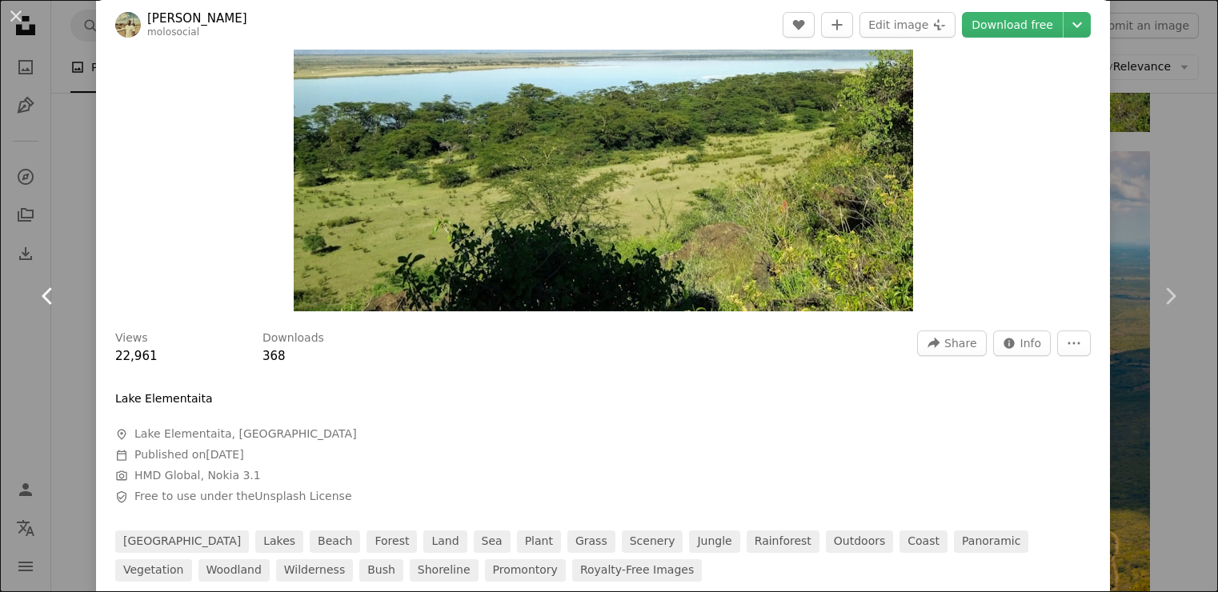
click at [62, 227] on link "Chevron left" at bounding box center [48, 296] width 96 height 154
click at [74, 140] on div "An X shape Chevron left Chevron right [PERSON_NAME] molosocial A heart A plus s…" at bounding box center [609, 296] width 1218 height 592
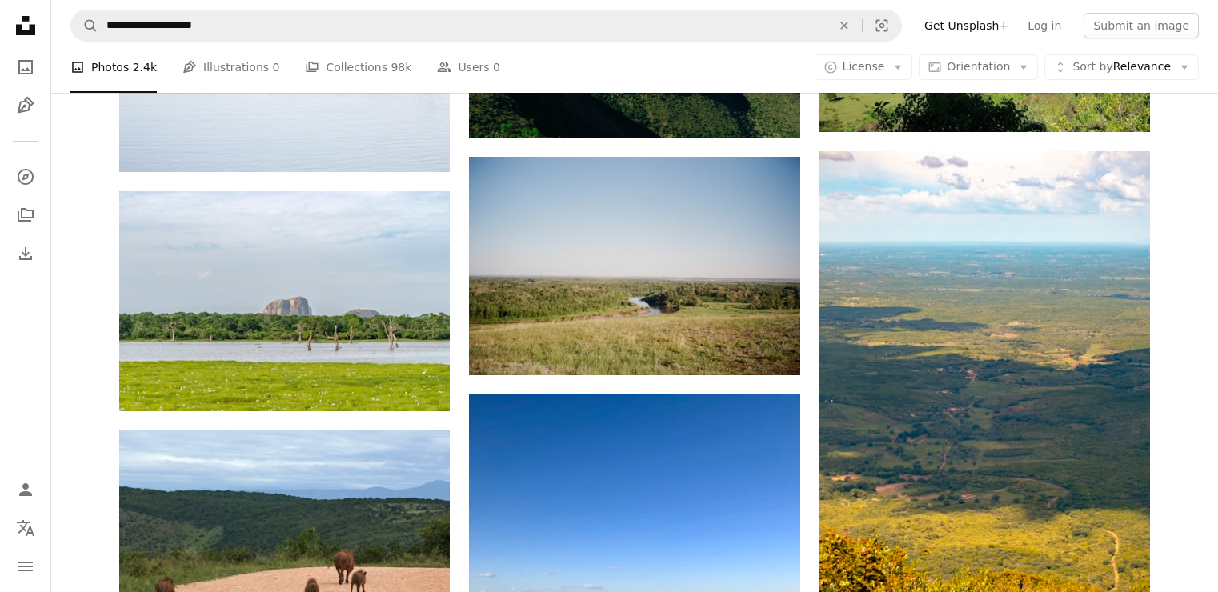
scroll to position [3300, 0]
